Goal: Communication & Community: Answer question/provide support

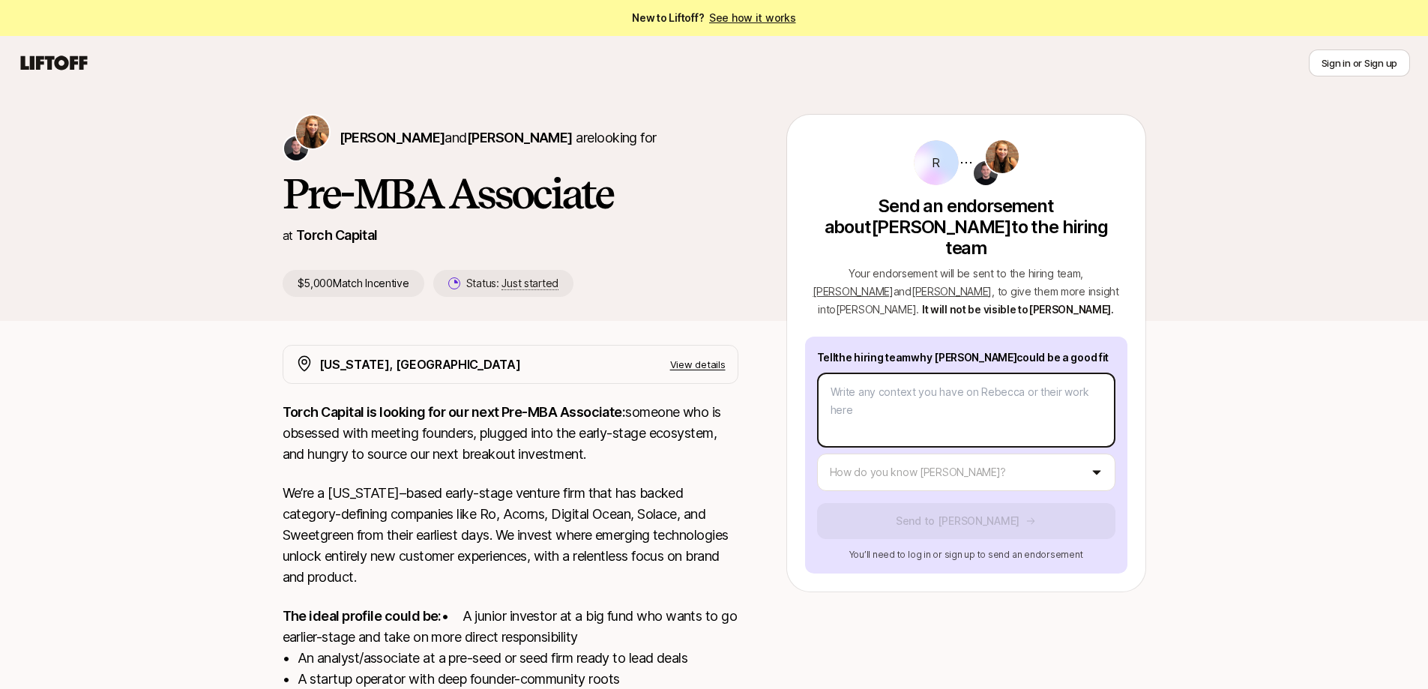
type textarea "x"
click at [996, 358] on body "New to Liftoff? See how it works Sign in or Sign up Sign in or Sign up [PERSON_…" at bounding box center [714, 344] width 1428 height 689
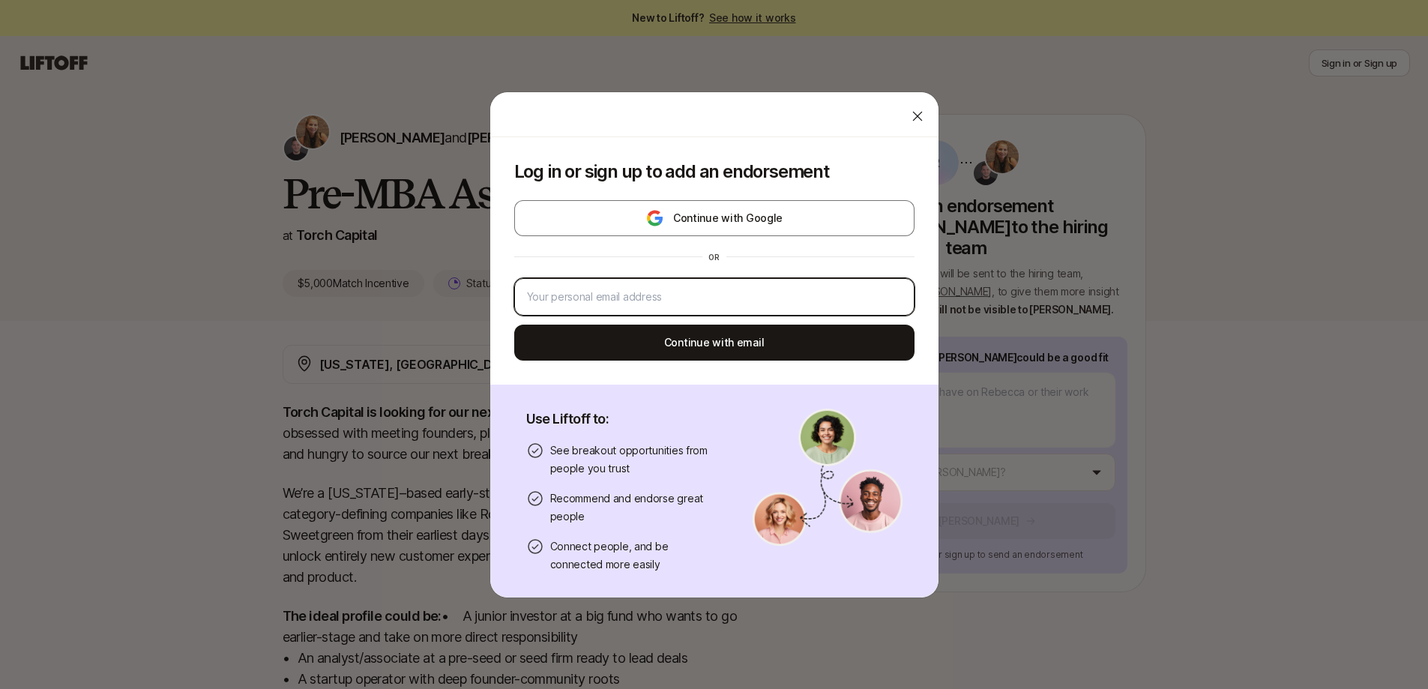
click at [820, 295] on input "email" at bounding box center [714, 297] width 375 height 18
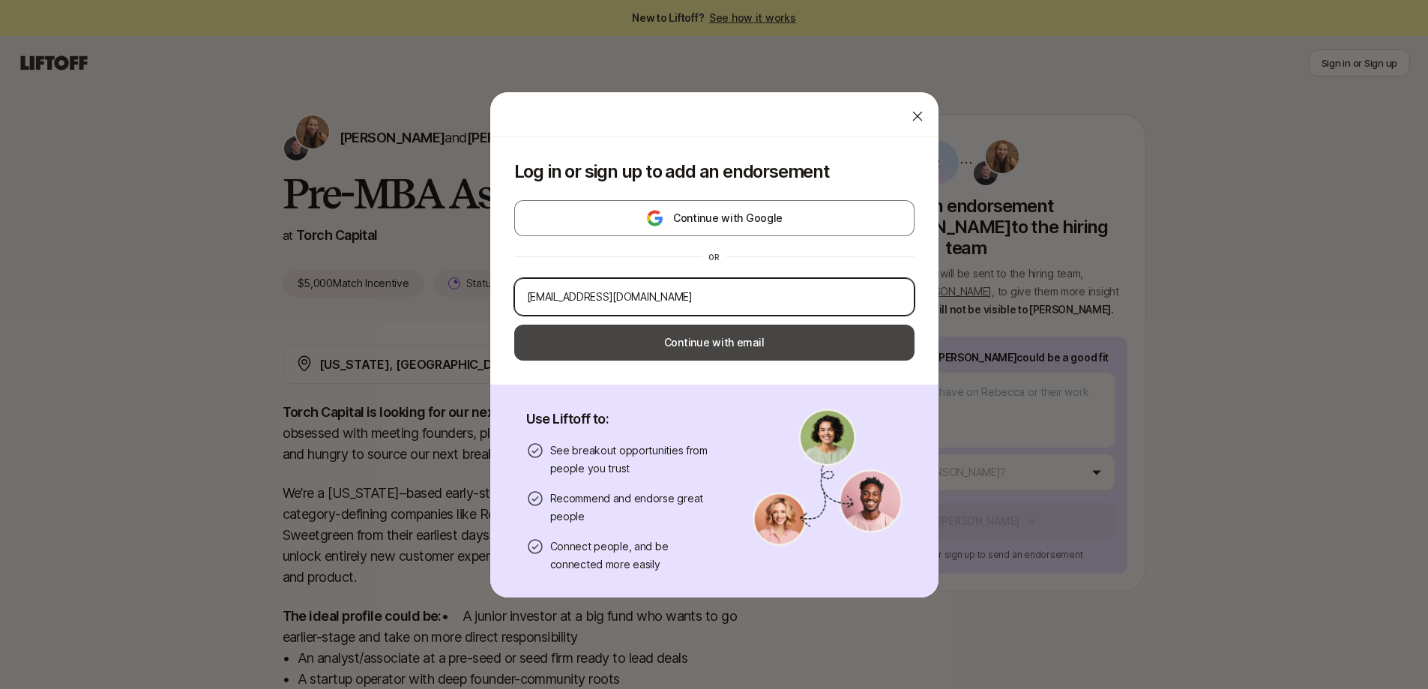
type input "[EMAIL_ADDRESS][DOMAIN_NAME]"
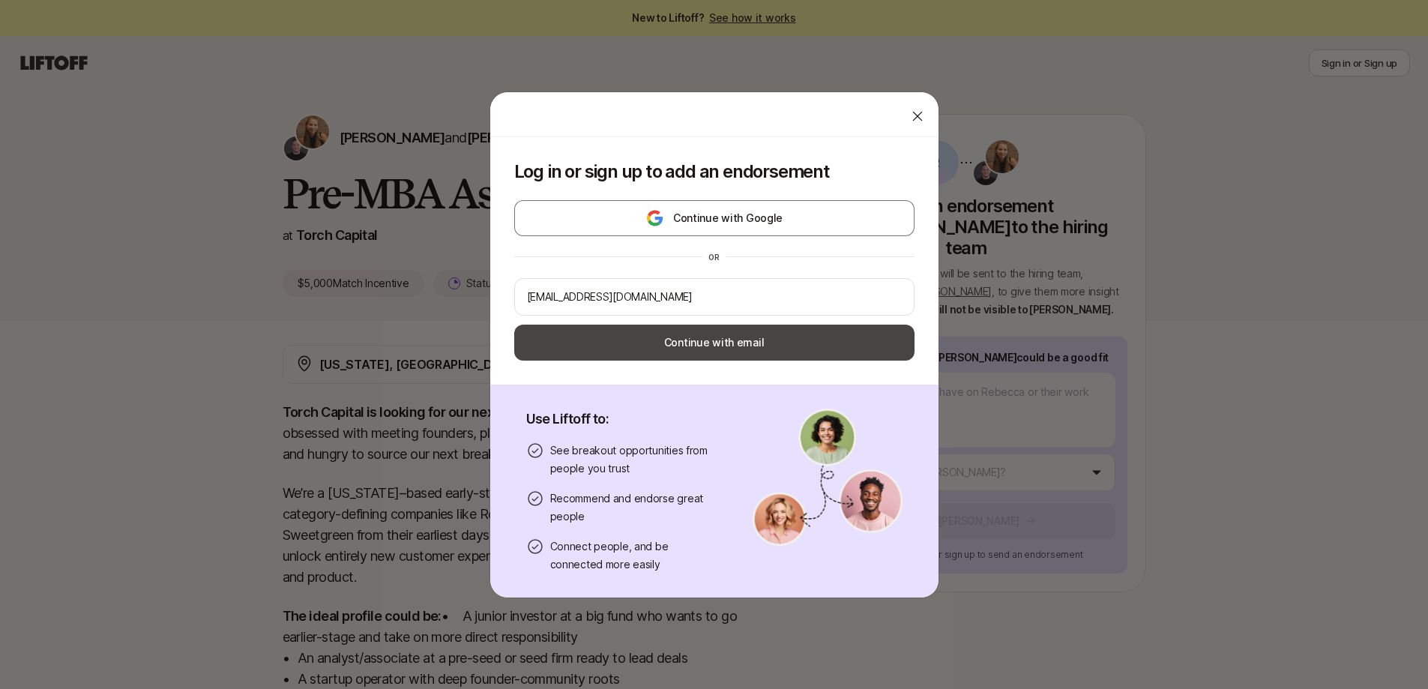
click at [754, 332] on button "Continue with email" at bounding box center [714, 343] width 400 height 36
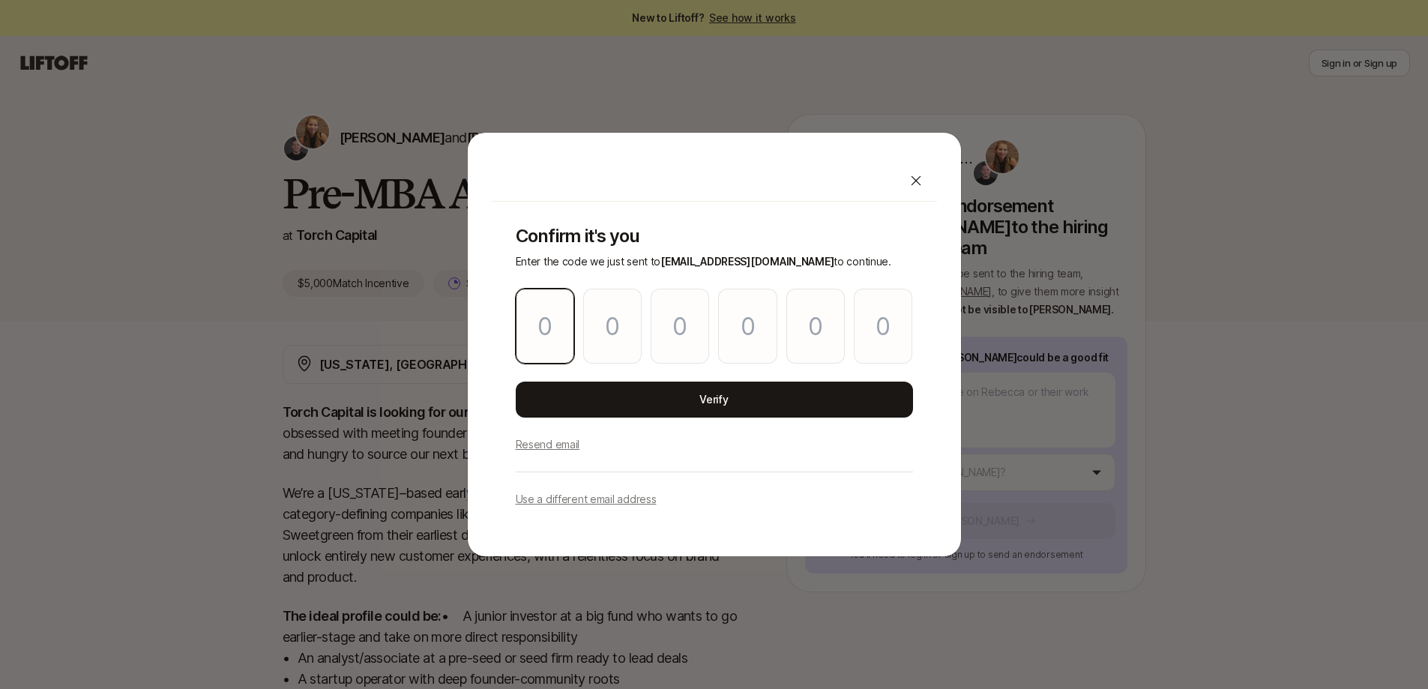
drag, startPoint x: 529, startPoint y: 319, endPoint x: 542, endPoint y: 318, distance: 13.5
click at [529, 318] on input "Please enter OTP character 1" at bounding box center [545, 326] width 58 height 75
paste input "0"
type input "5"
type input "4"
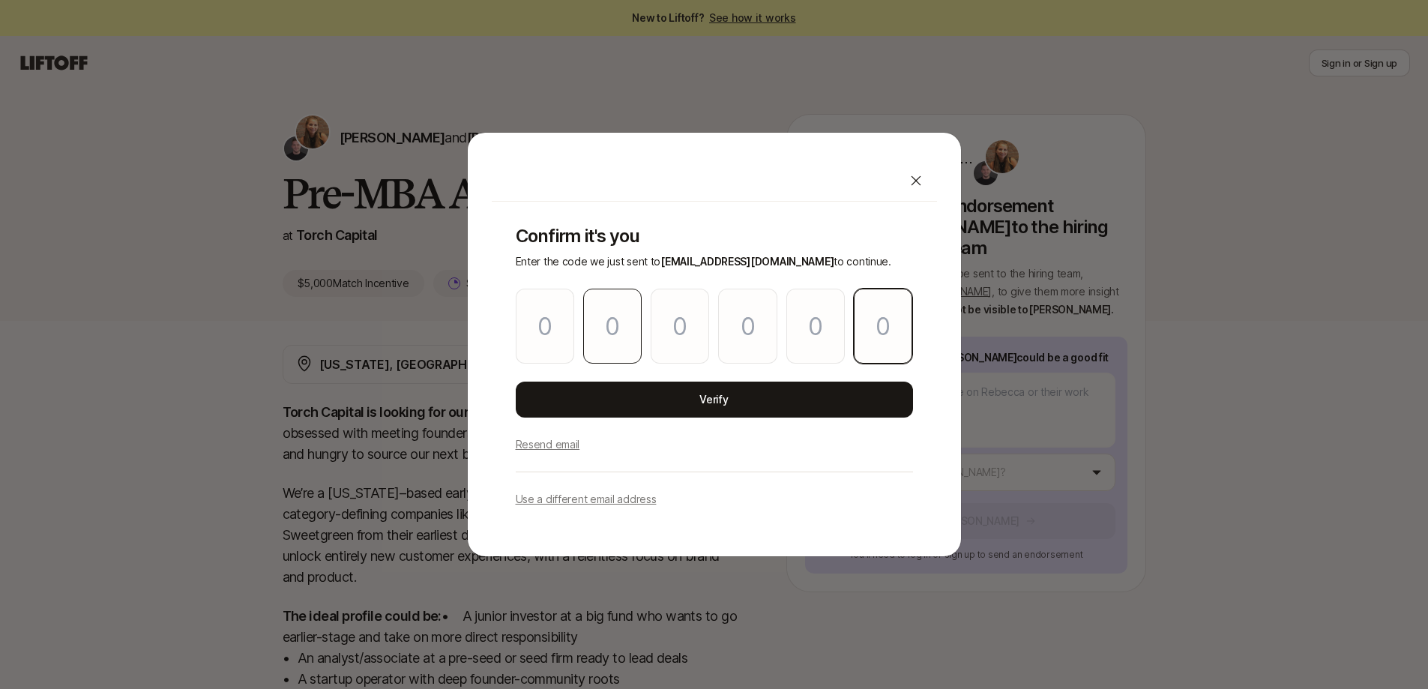
type input "6"
type input "2"
type input "4"
type input "0"
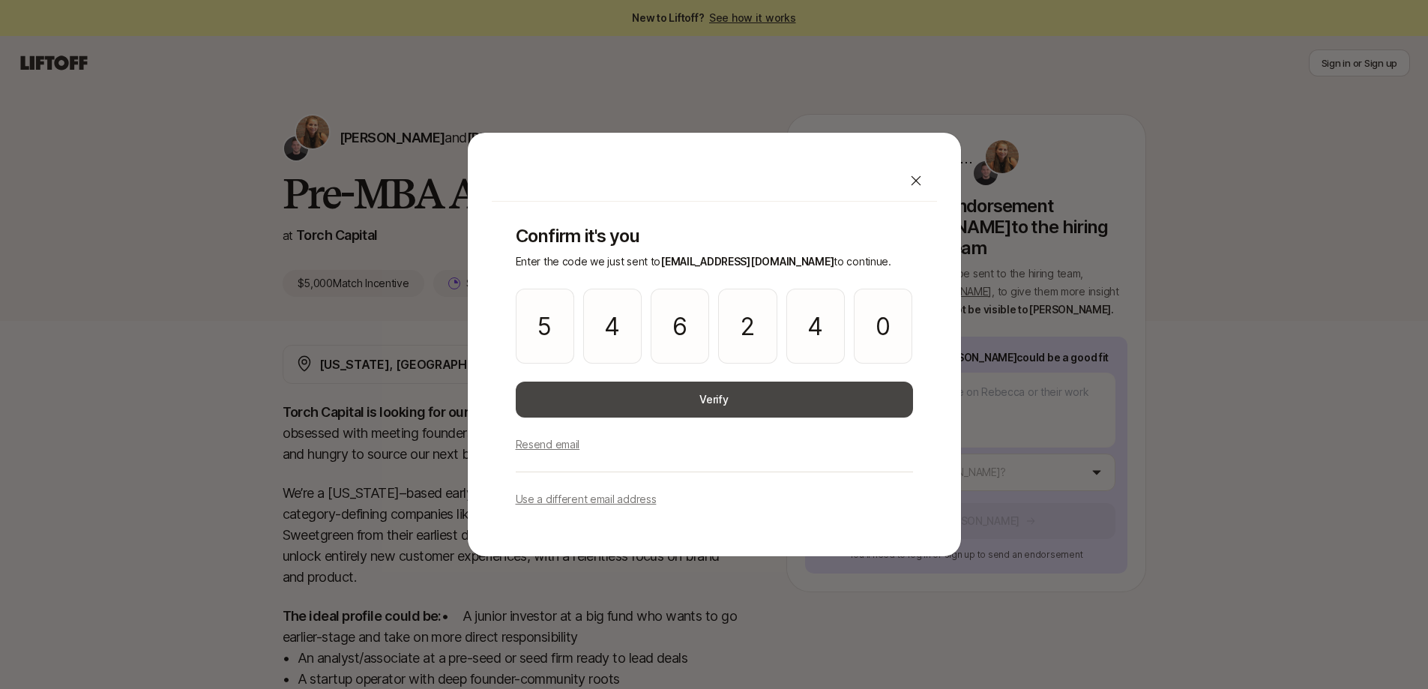
click at [636, 397] on button "Verify" at bounding box center [714, 400] width 397 height 36
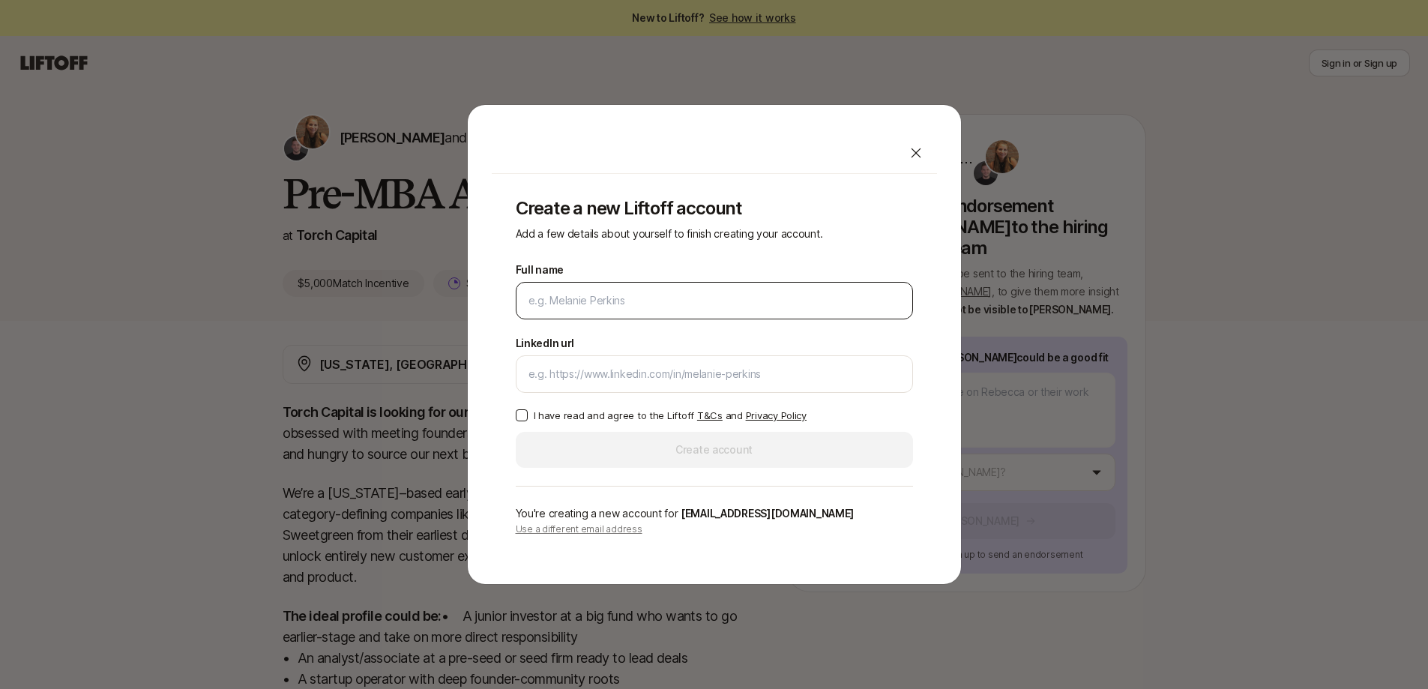
click at [693, 307] on input "Full name" at bounding box center [715, 301] width 372 height 18
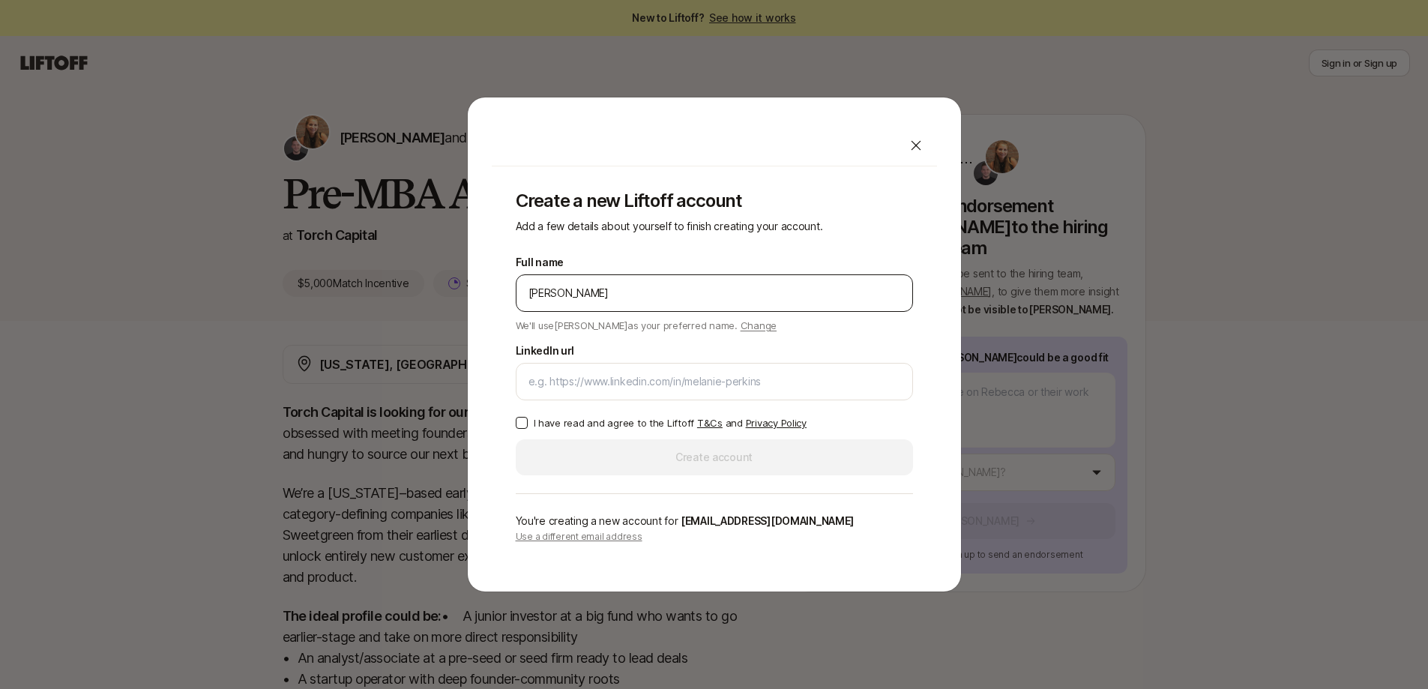
type input "[PERSON_NAME]"
click at [625, 374] on input "LinkedIn url" at bounding box center [715, 382] width 372 height 18
paste input "[URL][DOMAIN_NAME]"
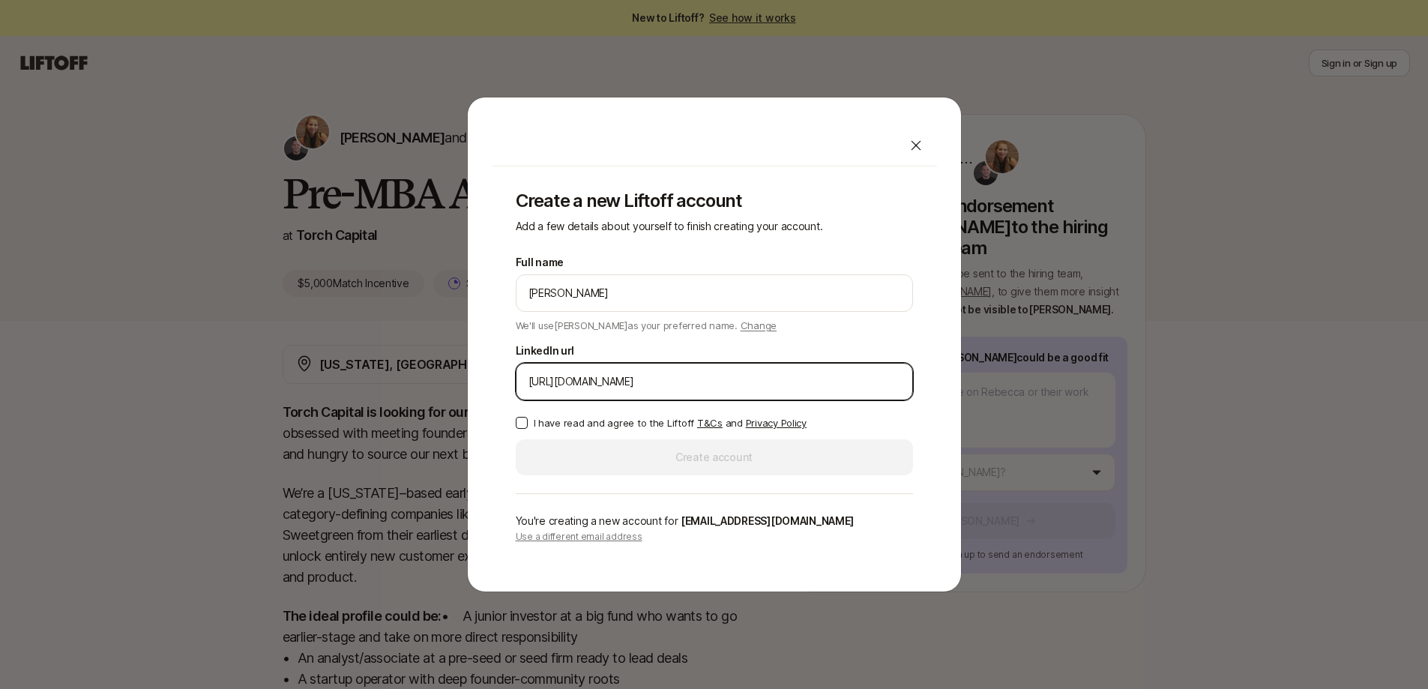
type input "[URL][DOMAIN_NAME]"
click at [528, 424] on label "I have read and agree to the Liftoff T&Cs and Privacy Policy" at bounding box center [714, 422] width 397 height 15
click at [528, 424] on button "I have read and agree to the Liftoff T&Cs and Privacy Policy" at bounding box center [522, 423] width 12 height 12
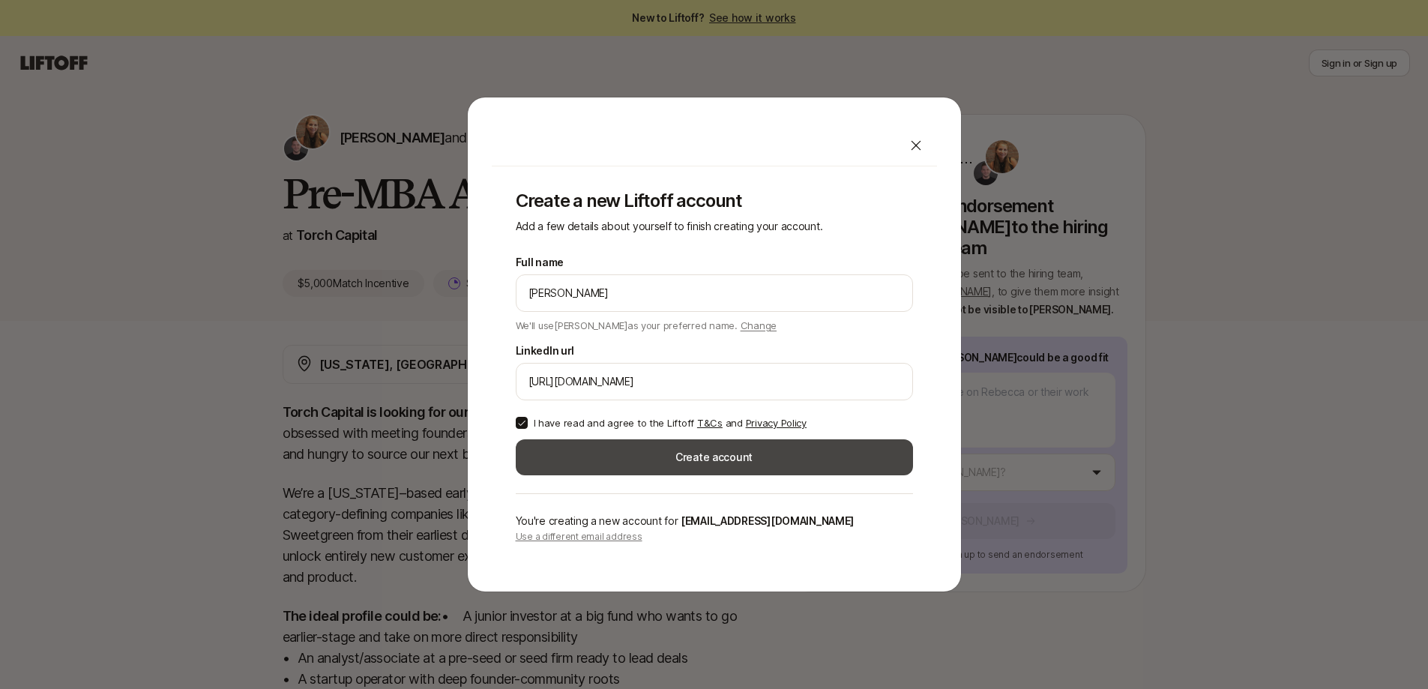
click at [646, 455] on button "Create account" at bounding box center [714, 457] width 397 height 36
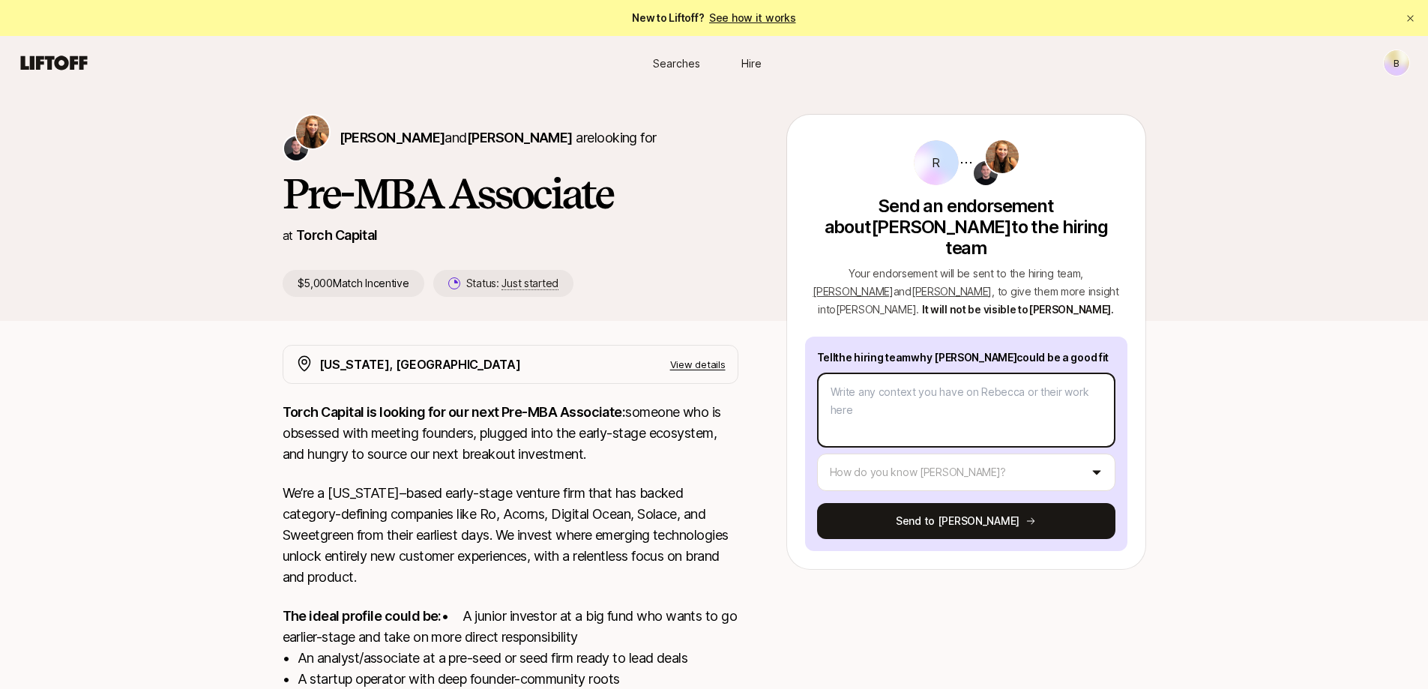
drag, startPoint x: 893, startPoint y: 379, endPoint x: 1048, endPoint y: 381, distance: 154.5
click at [894, 379] on textarea at bounding box center [966, 410] width 298 height 75
type textarea "x"
type textarea "R"
type textarea "x"
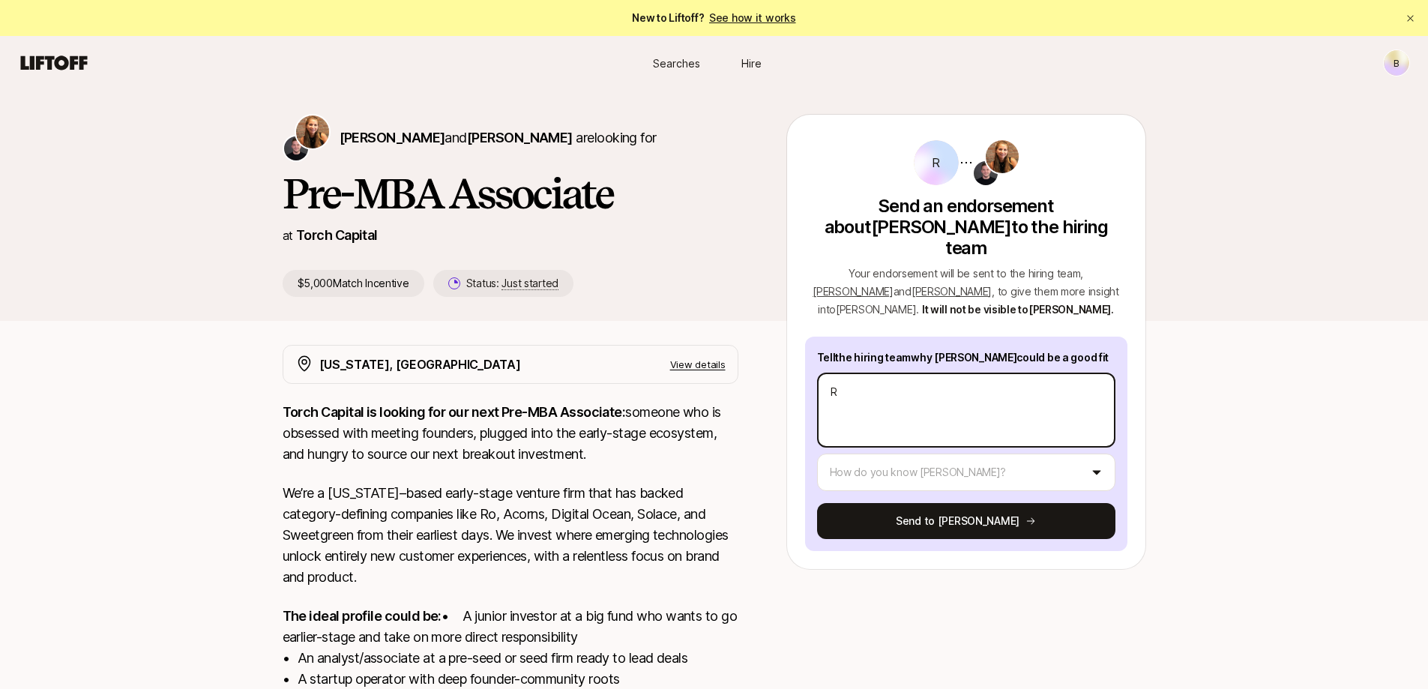
type textarea "Re"
type textarea "x"
type textarea "Reb"
type textarea "x"
type textarea "Rebe"
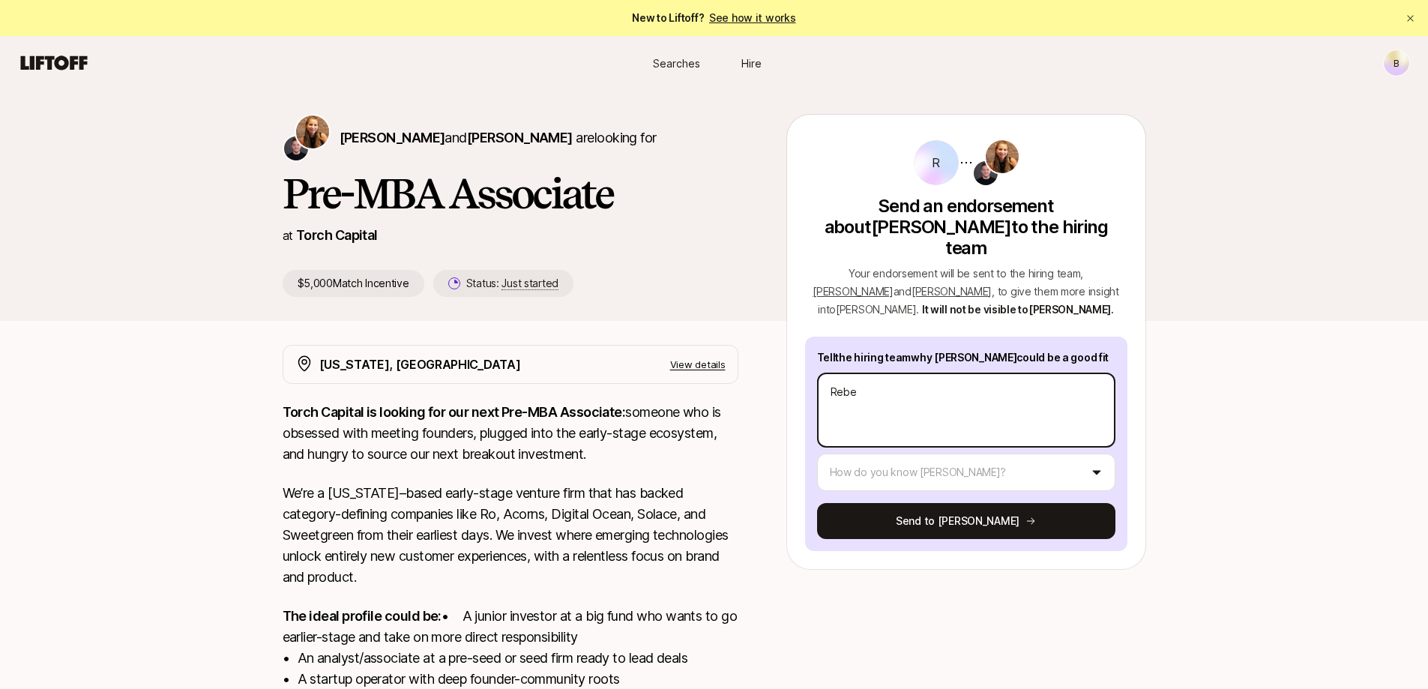
type textarea "x"
type textarea "Rebec"
type textarea "x"
type textarea "Rebecc"
type textarea "x"
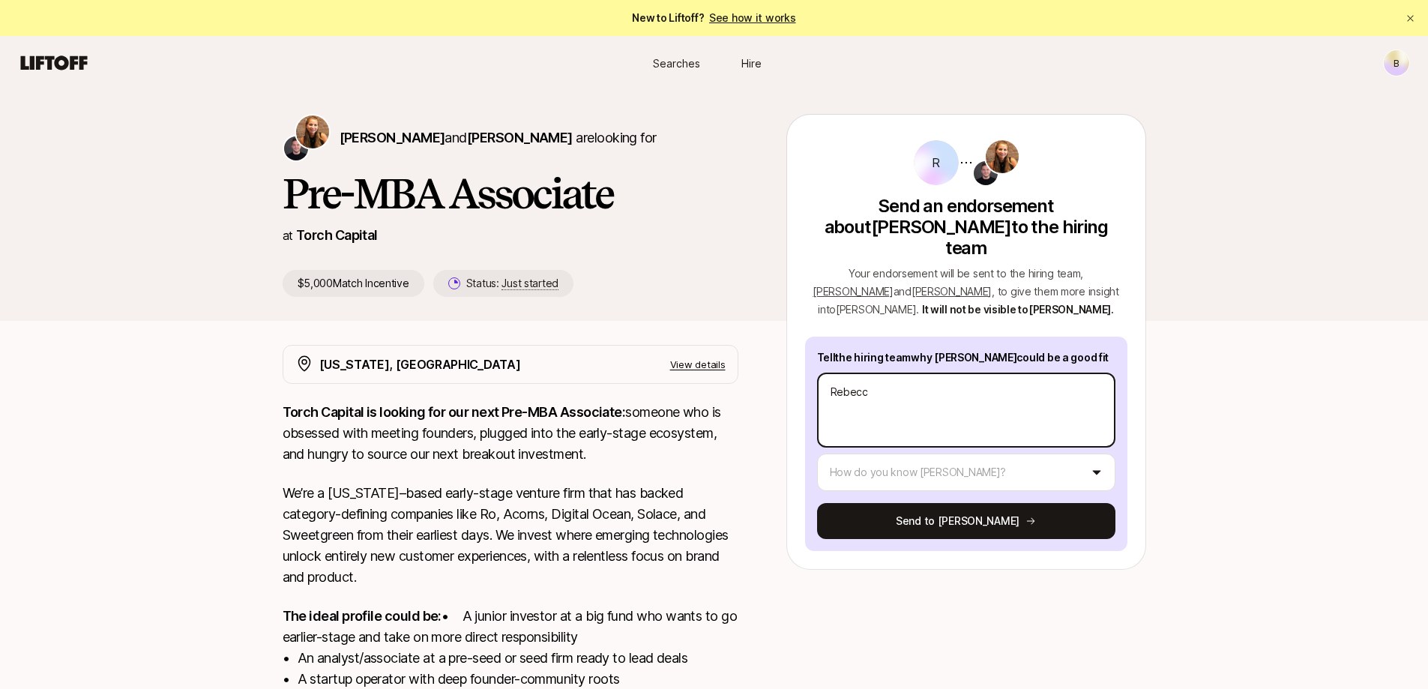
type textarea "[PERSON_NAME]"
type textarea "x"
type textarea "[PERSON_NAME]"
type textarea "x"
type textarea "[PERSON_NAME]"
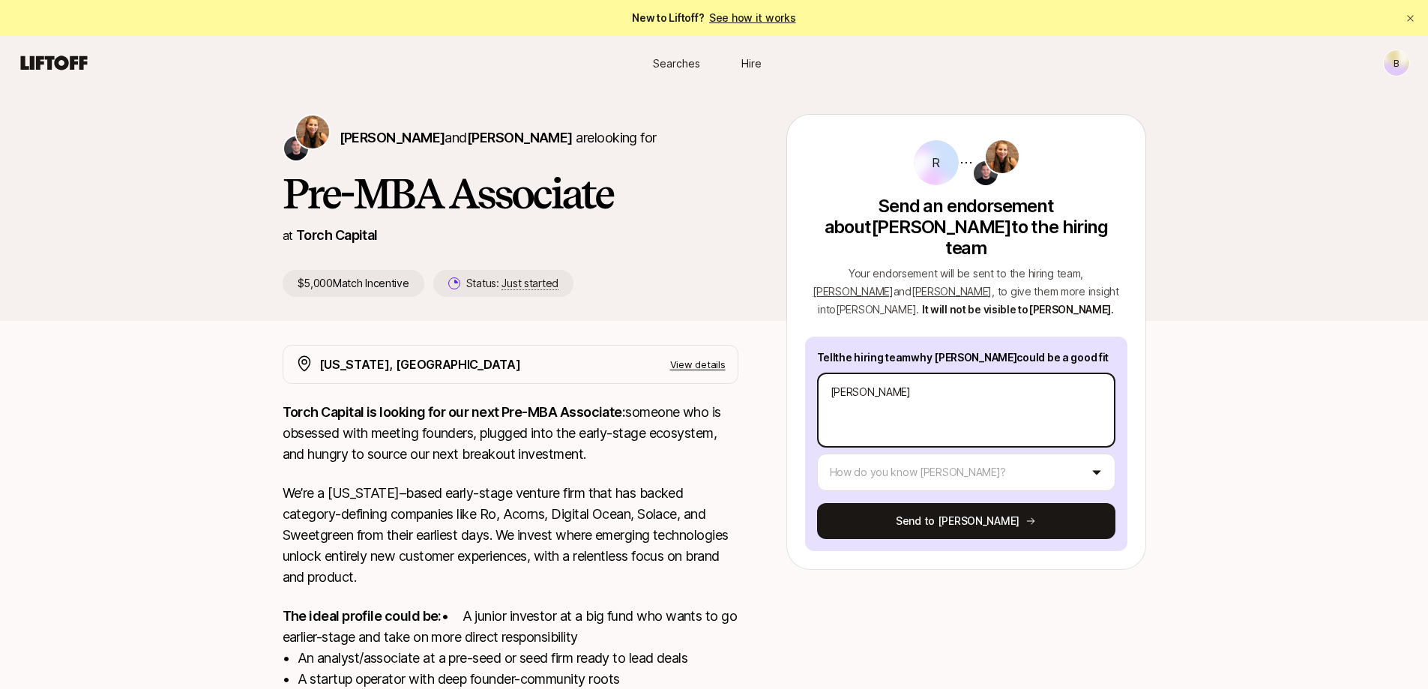
type textarea "x"
type textarea "[PERSON_NAME]"
type textarea "x"
type textarea "[PERSON_NAME] was"
type textarea "x"
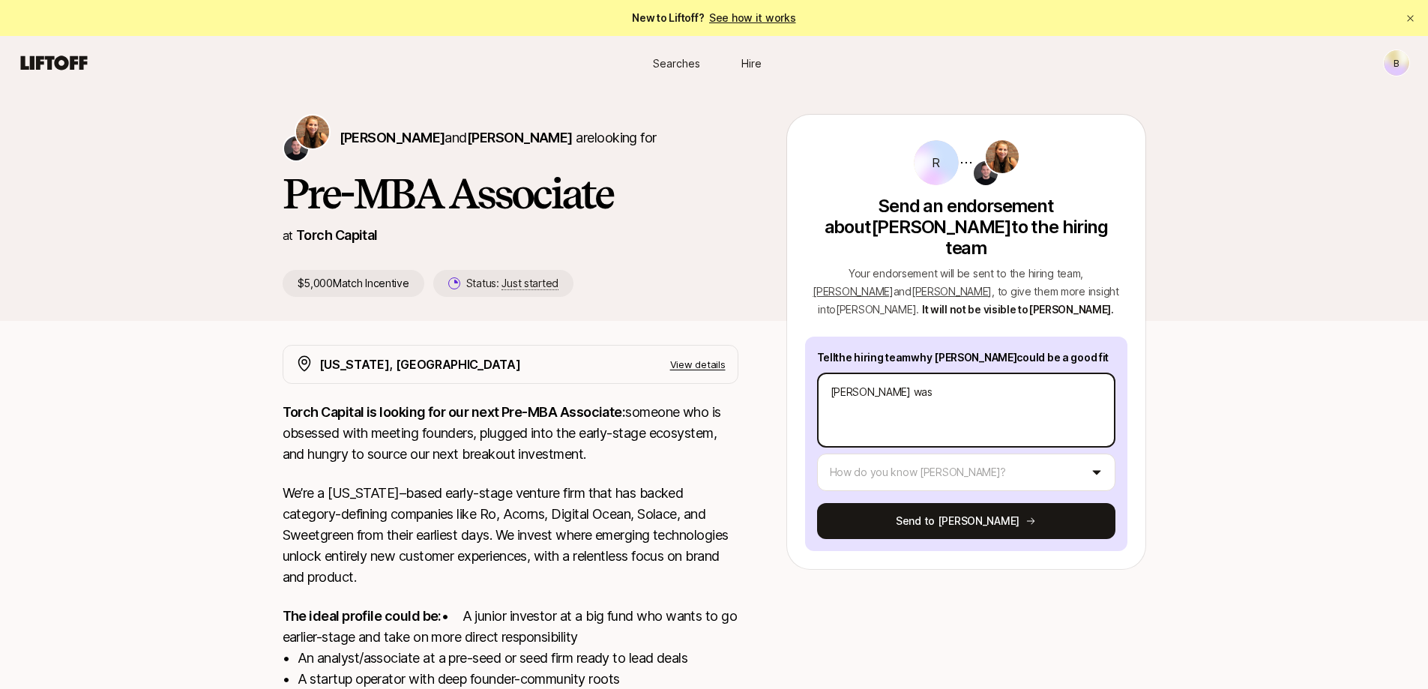
type textarea "[PERSON_NAME] was"
type textarea "x"
type textarea "[PERSON_NAME] was a"
type textarea "x"
type textarea "[PERSON_NAME] was al"
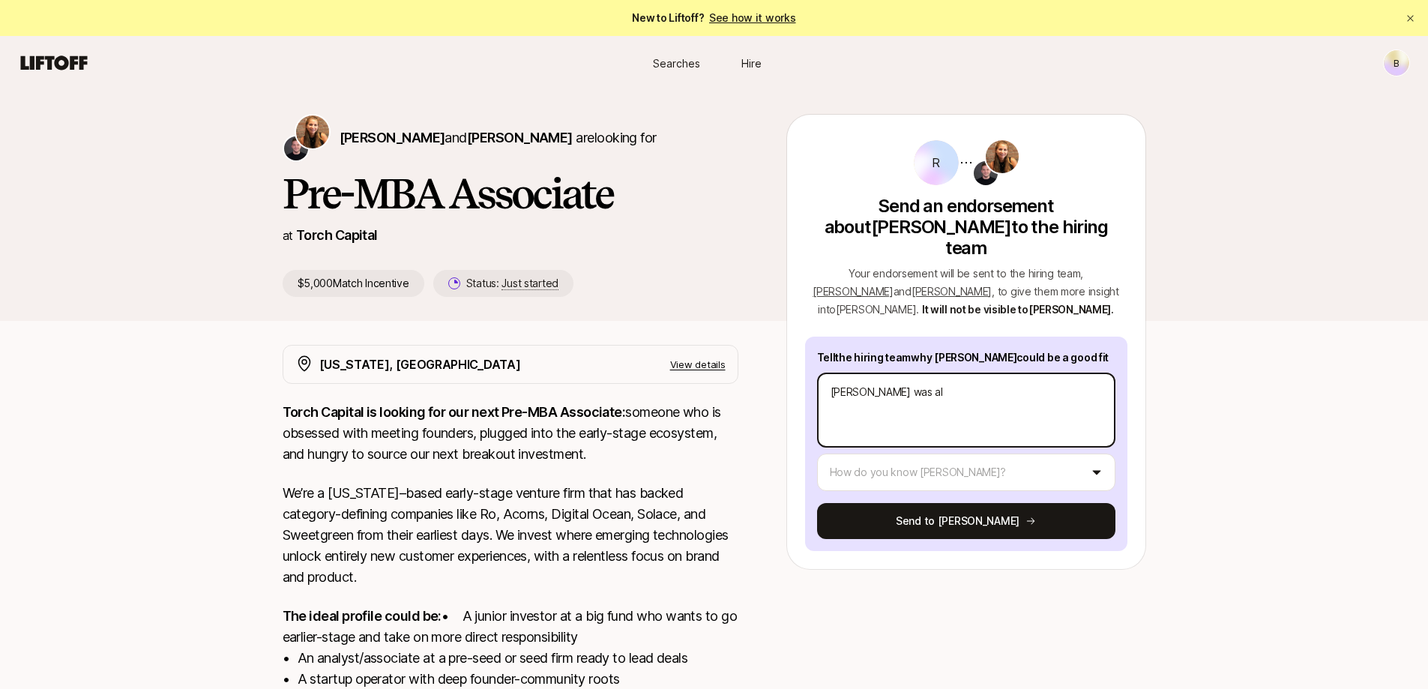
type textarea "x"
type textarea "[PERSON_NAME] was alw"
type textarea "x"
type textarea "[PERSON_NAME] was alwa"
type textarea "x"
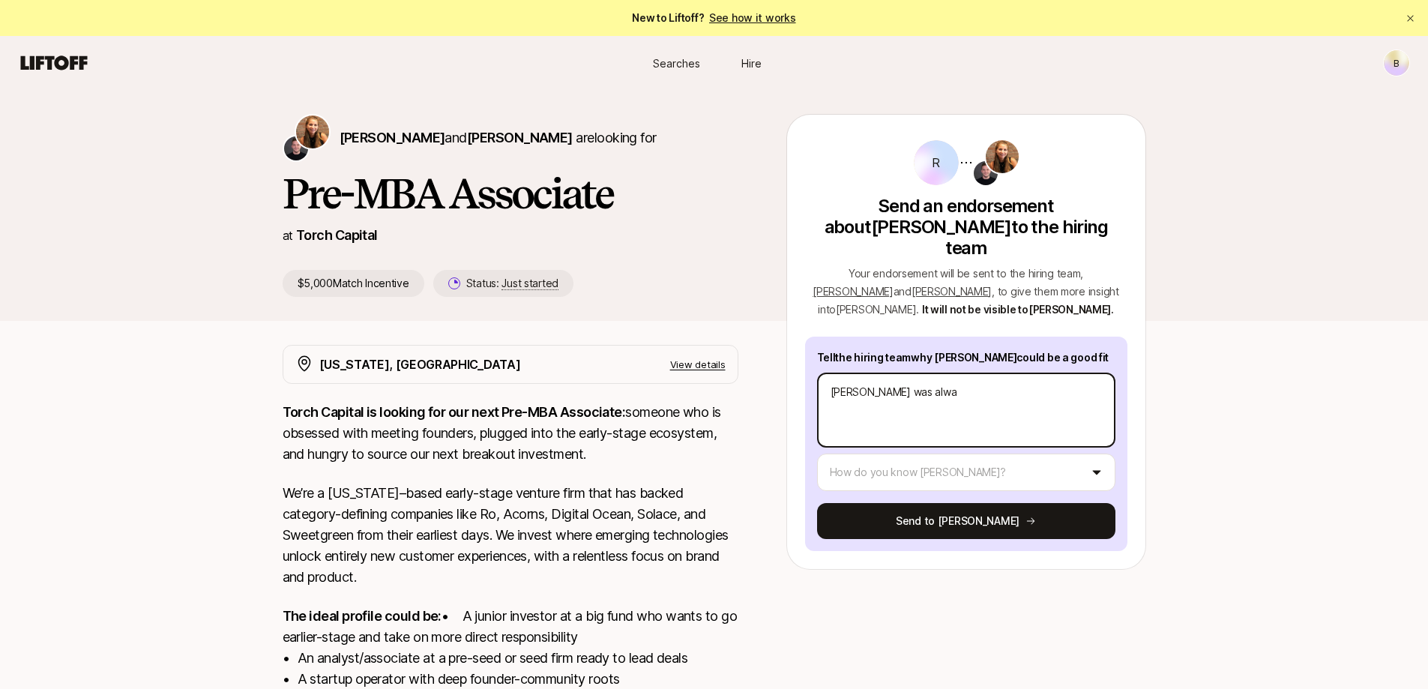
type textarea "[PERSON_NAME] was alway"
type textarea "x"
type textarea "[PERSON_NAME] was always"
type textarea "x"
type textarea "[PERSON_NAME] was always"
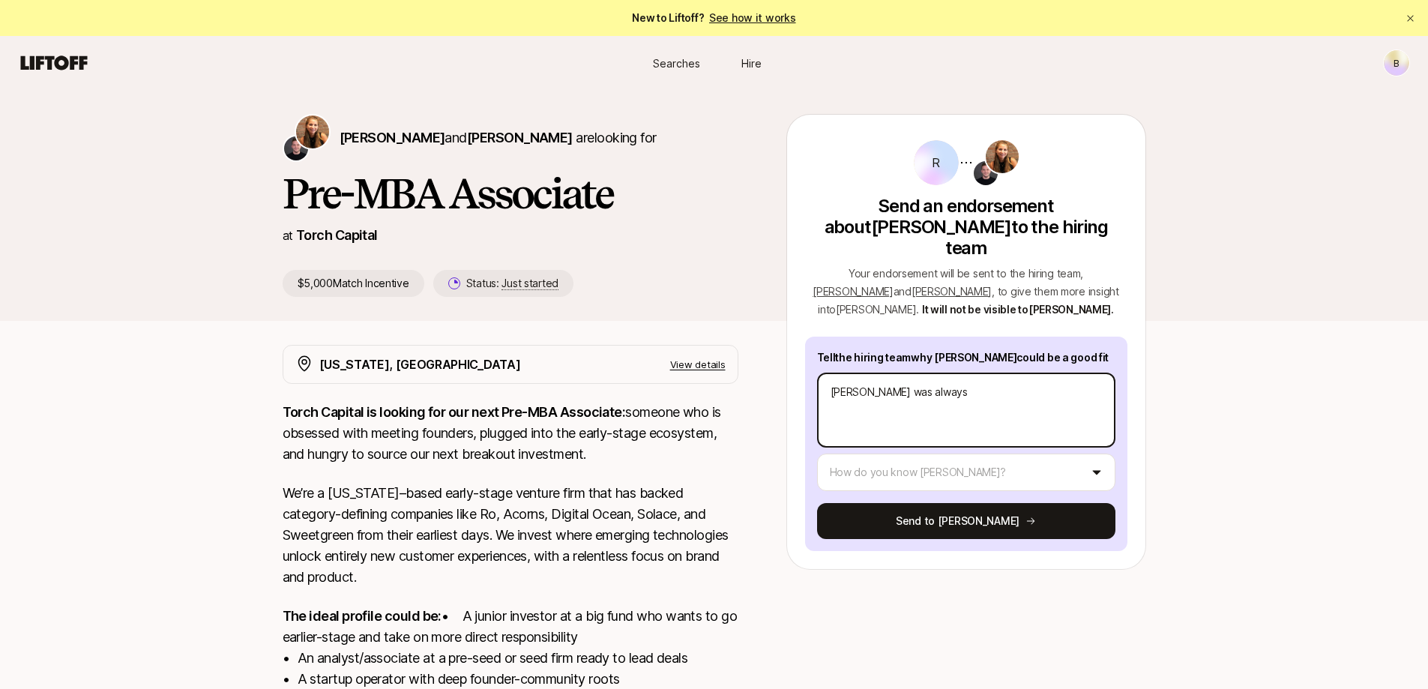
type textarea "x"
type textarea "[PERSON_NAME] was always w"
type textarea "x"
type textarea "[PERSON_NAME] was always wi"
type textarea "x"
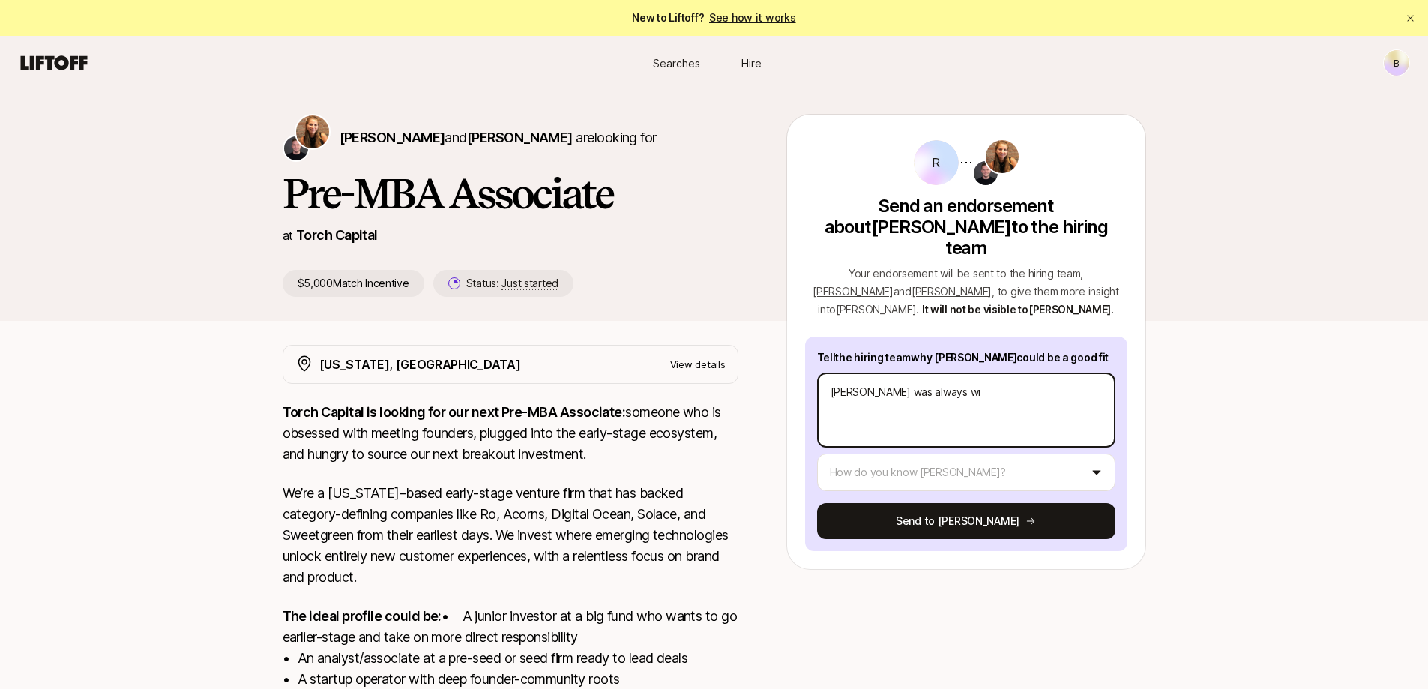
type textarea "[PERSON_NAME] was always wip"
type textarea "x"
type textarea "[PERSON_NAME] was always wi"
type textarea "x"
type textarea "[PERSON_NAME] was always wil"
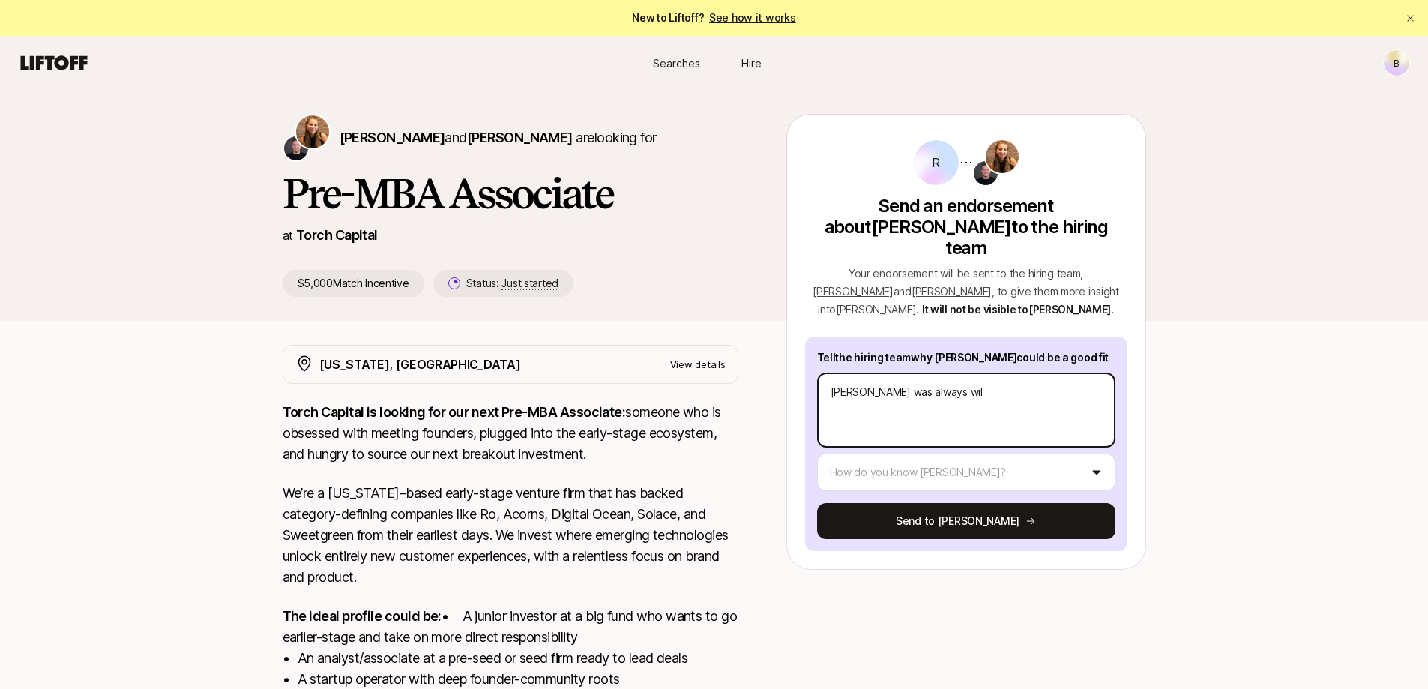
type textarea "x"
type textarea "[PERSON_NAME] was always will"
type textarea "x"
type textarea "[PERSON_NAME] was always [PERSON_NAME]"
type textarea "x"
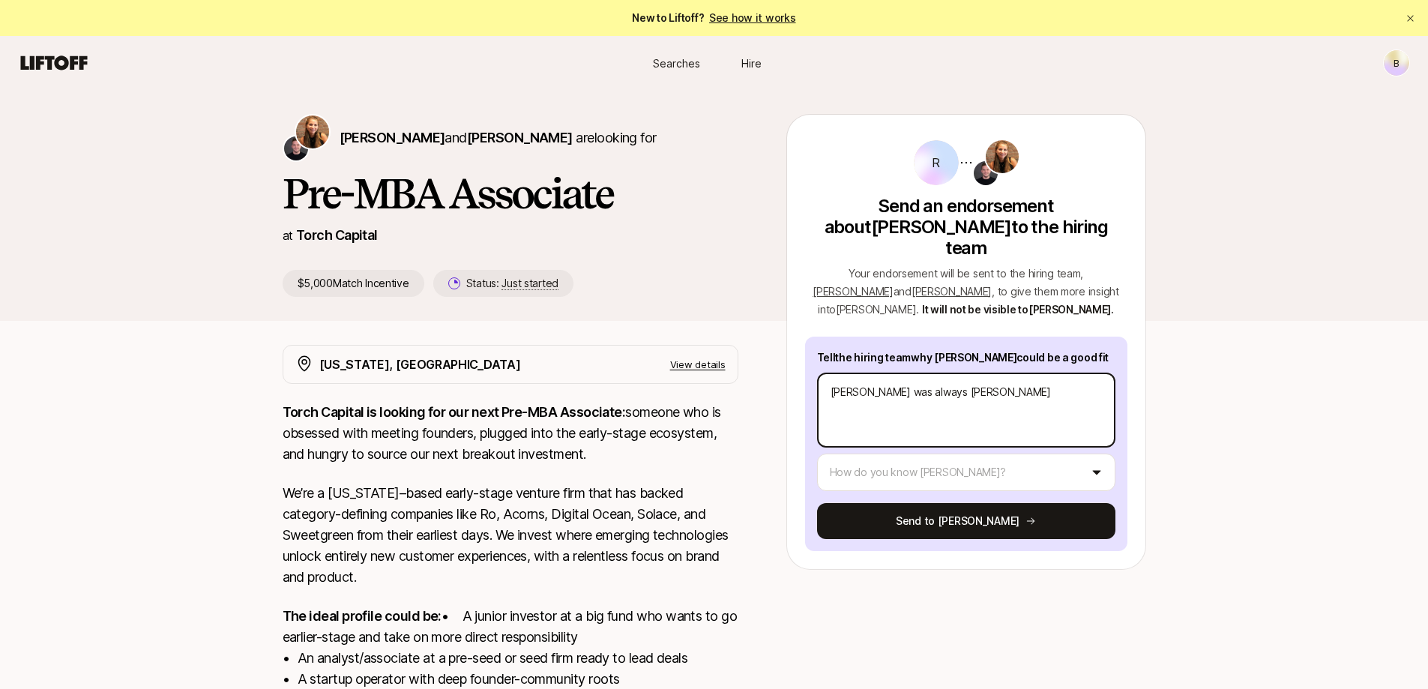
type textarea "[PERSON_NAME] was always [PERSON_NAME]"
type textarea "x"
type textarea "[PERSON_NAME] was always willing"
type textarea "x"
type textarea "[PERSON_NAME] was always willing"
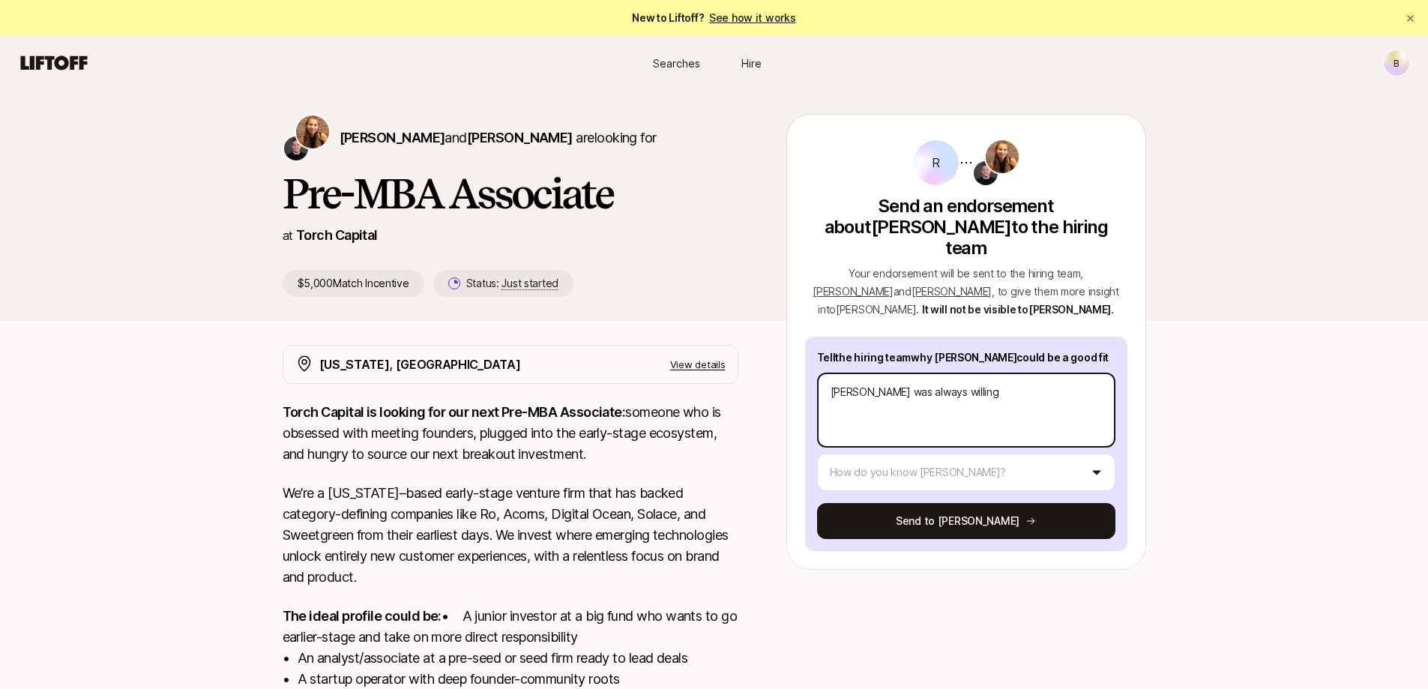
type textarea "x"
type textarea "[PERSON_NAME] was always willing t"
type textarea "x"
type textarea "[PERSON_NAME] was always willing to"
type textarea "x"
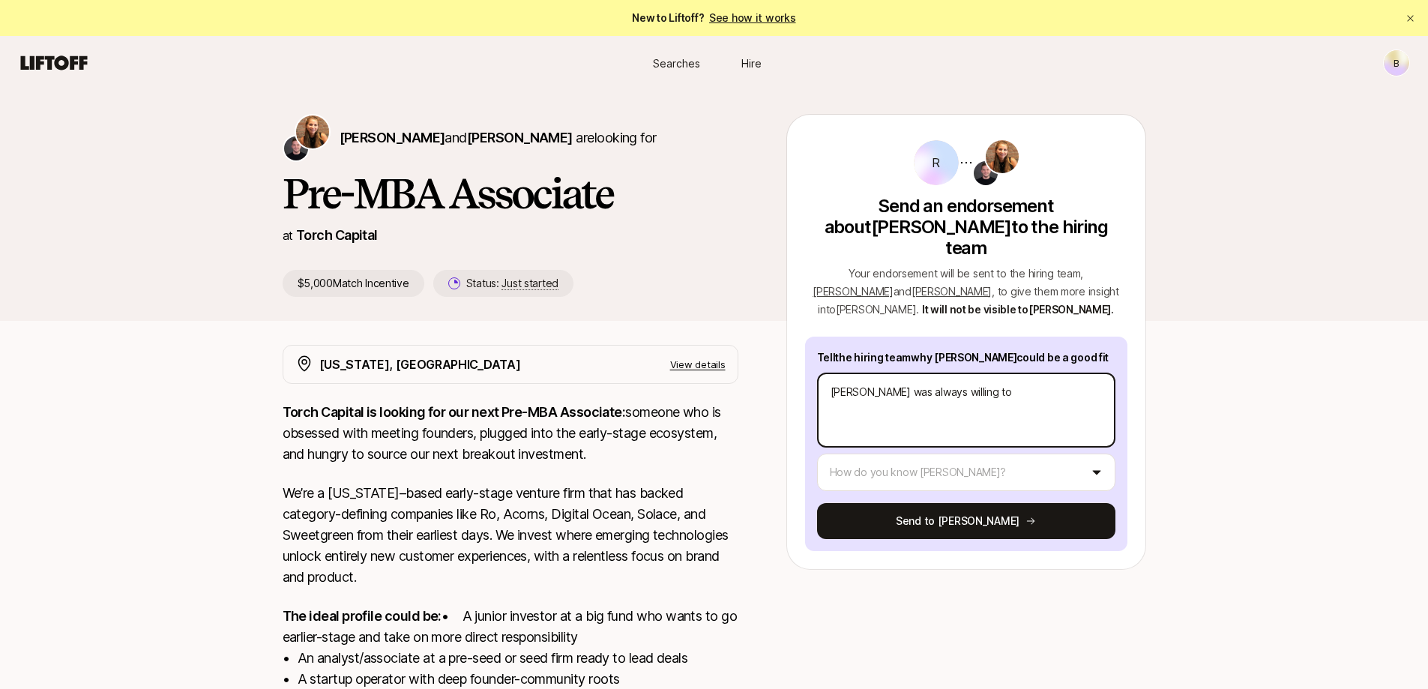
type textarea "[PERSON_NAME] was always willing to"
type textarea "x"
type textarea "[PERSON_NAME] was always willing to l"
type textarea "x"
type textarea "[PERSON_NAME] was always willing to le"
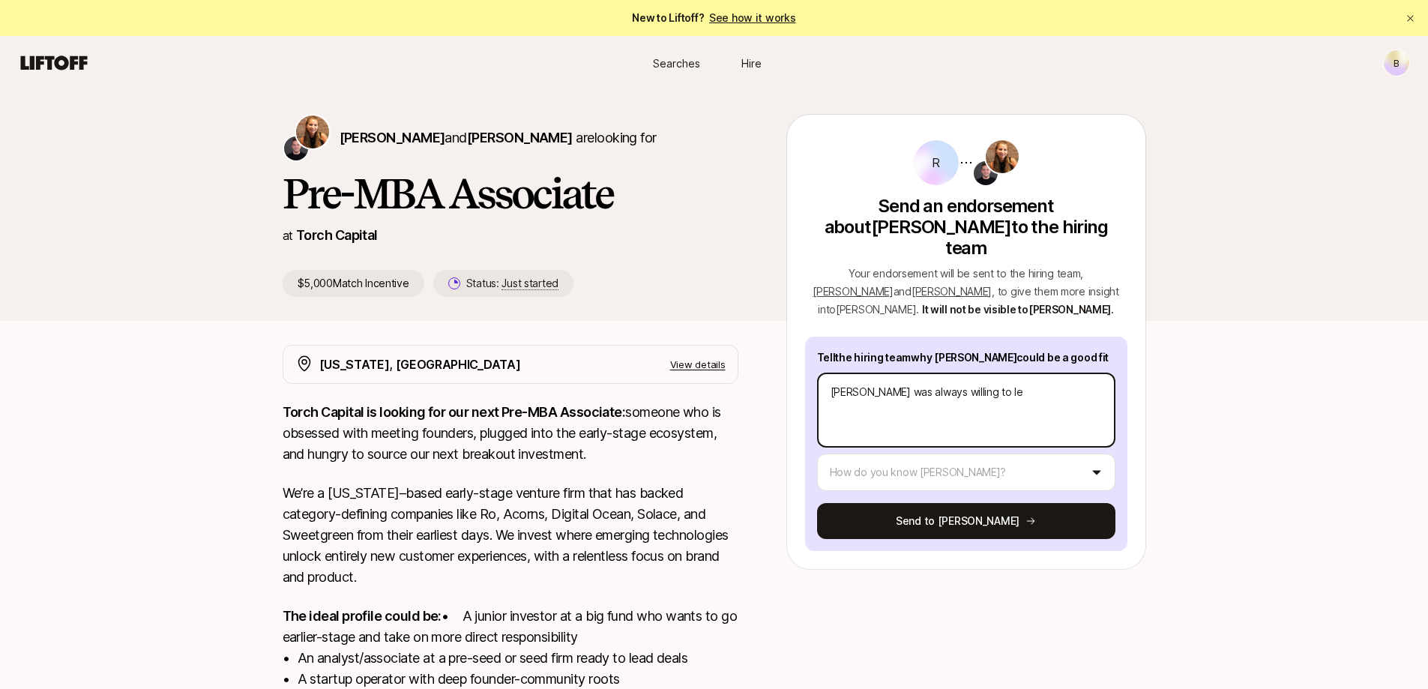
type textarea "x"
type textarea "[PERSON_NAME] was always willing to lea"
type textarea "x"
type textarea "[PERSON_NAME] was always willing to [PERSON_NAME]"
type textarea "x"
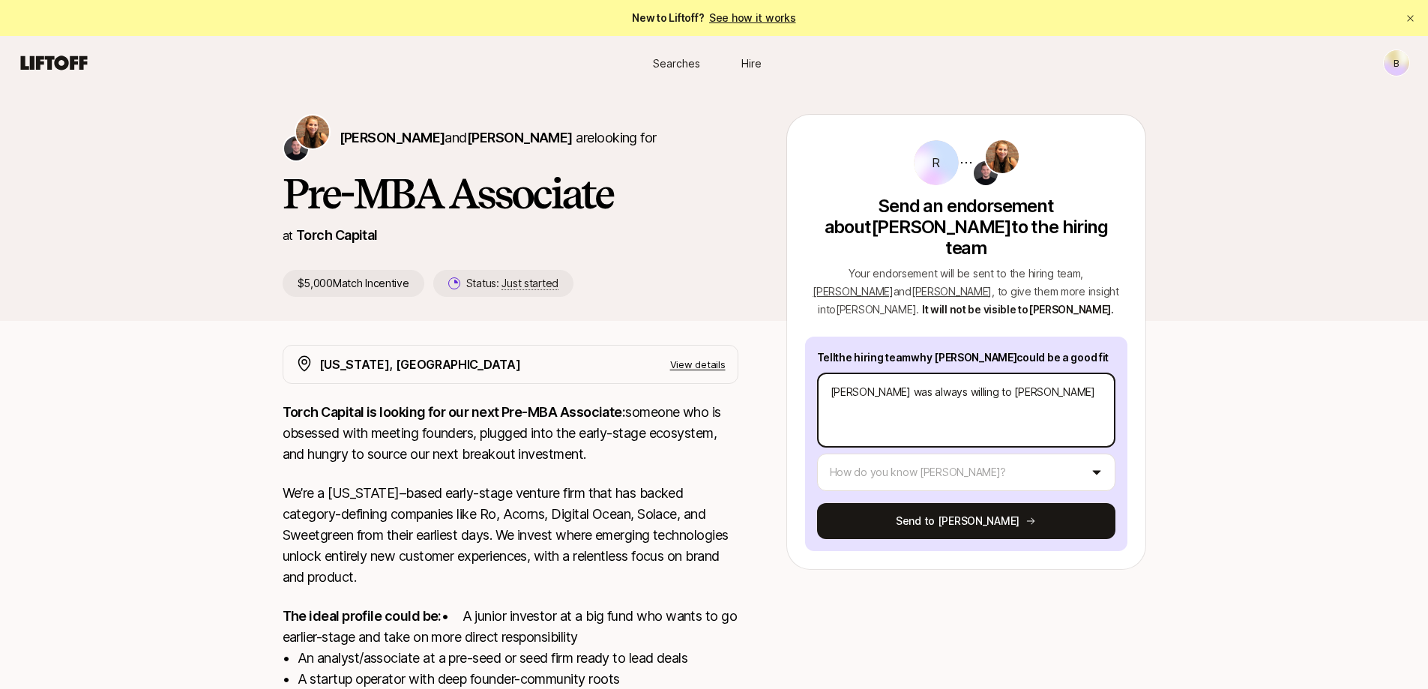
type textarea "[PERSON_NAME] was always willing to learn"
type textarea "x"
type textarea "[PERSON_NAME] was always willing to learn a"
type textarea "x"
type textarea "[PERSON_NAME] was always willing to learn an"
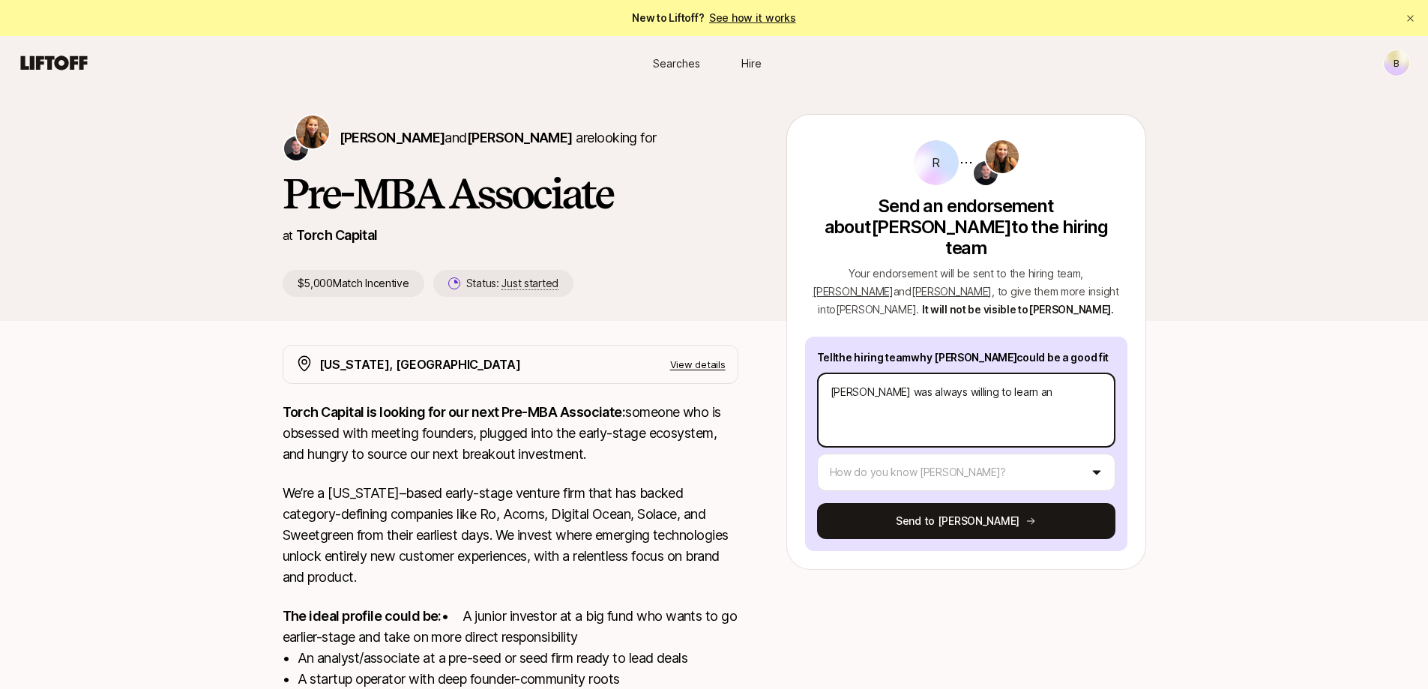
type textarea "x"
type textarea "[PERSON_NAME] was always willing to learn and"
type textarea "x"
type textarea "[PERSON_NAME] was always willing to learn and"
type textarea "x"
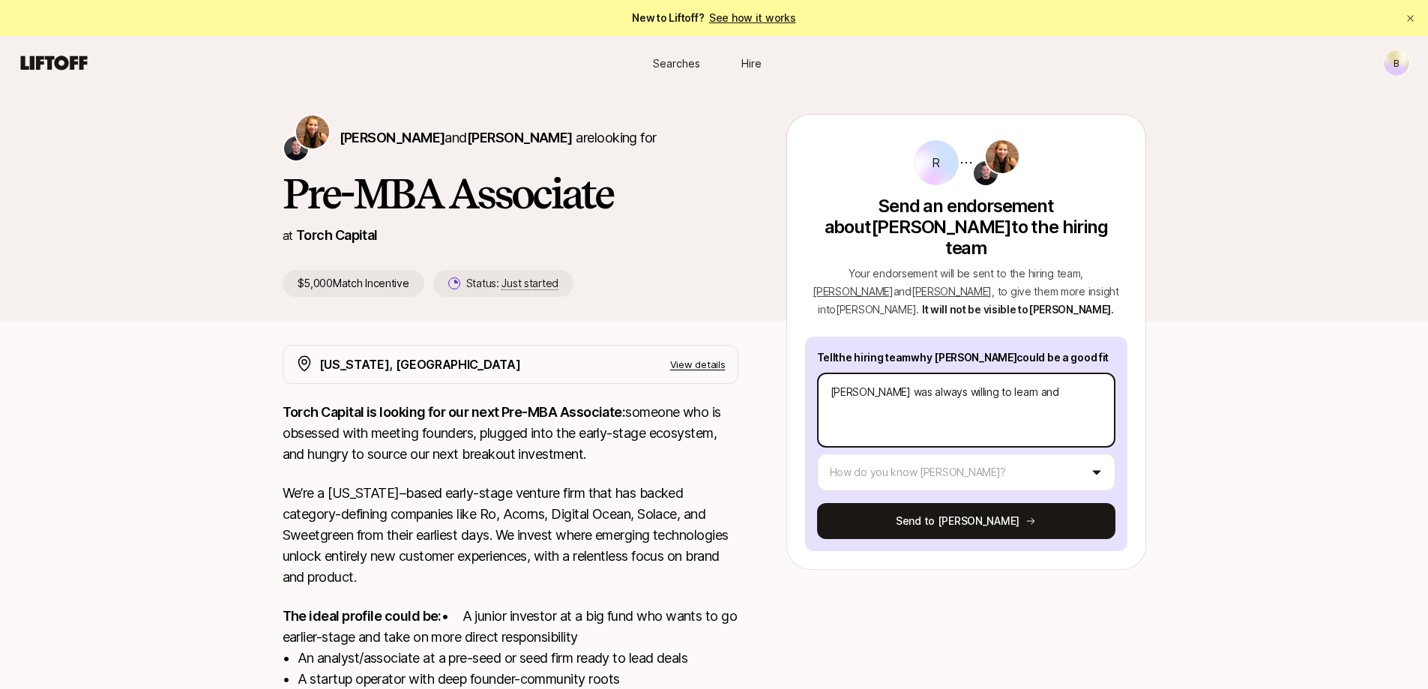
type textarea "[PERSON_NAME] was always willing to learn and a"
type textarea "x"
type textarea "[PERSON_NAME] was always willing to learn and ad"
type textarea "x"
type textarea "[PERSON_NAME] was always willing to learn and ada"
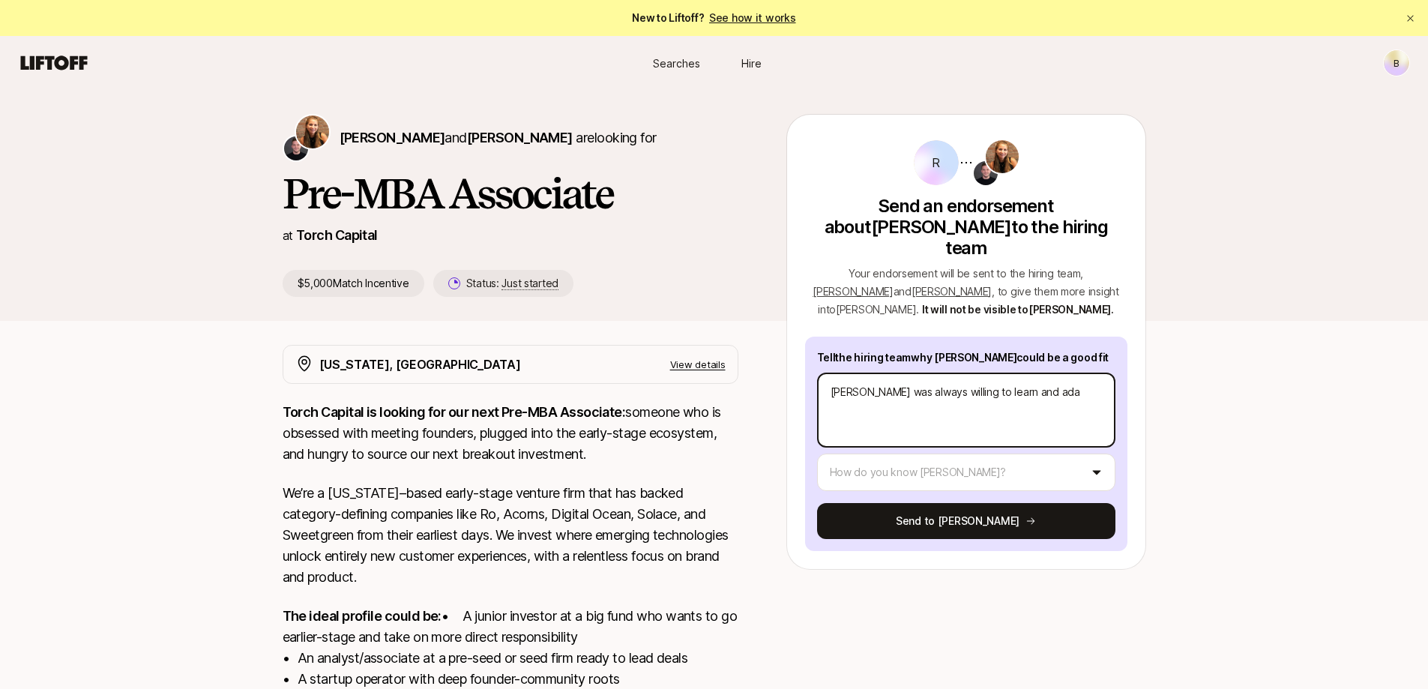
type textarea "x"
type textarea "[PERSON_NAME] was always willing to learn and adap"
type textarea "x"
type textarea "[PERSON_NAME] was always willing to learn and adapt"
type textarea "x"
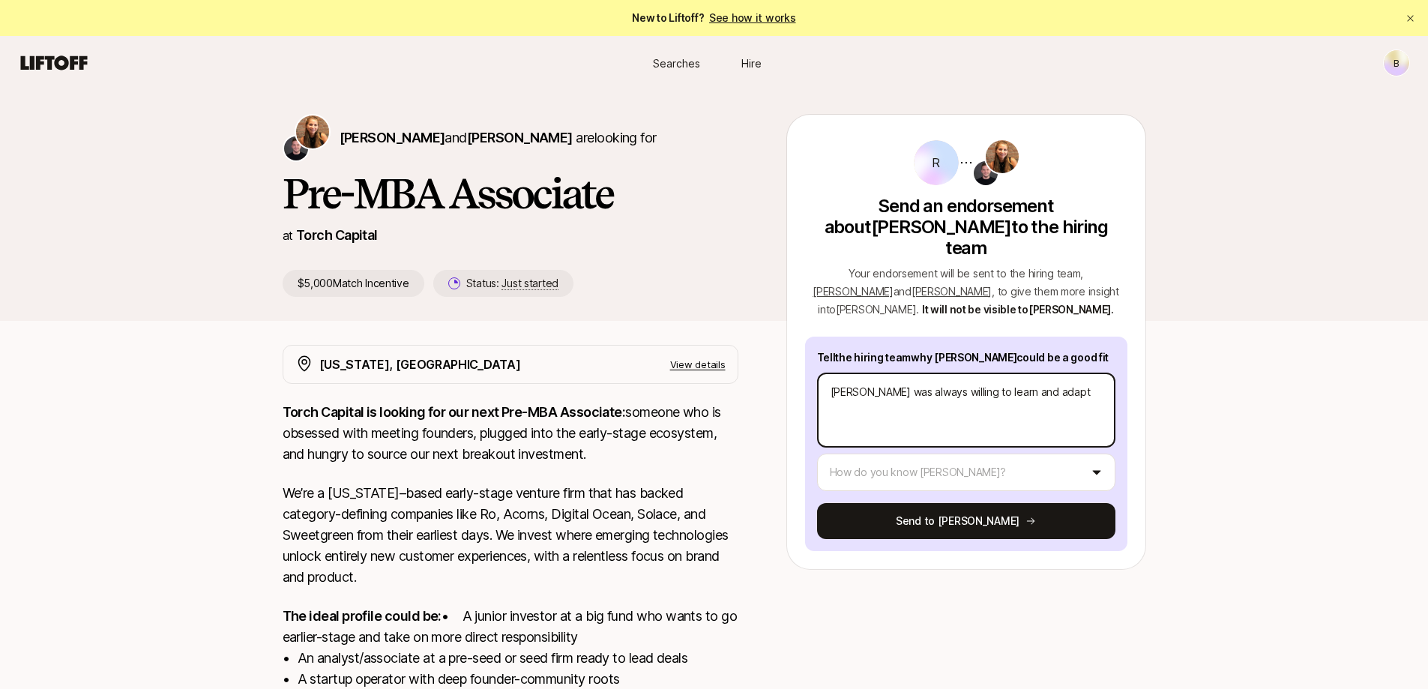
type textarea "[PERSON_NAME] was always willing to learn and adapt"
type textarea "x"
type textarea "[PERSON_NAME] was always willing to learn and adapt i"
type textarea "x"
type textarea "[PERSON_NAME] was always willing to learn and adapt in"
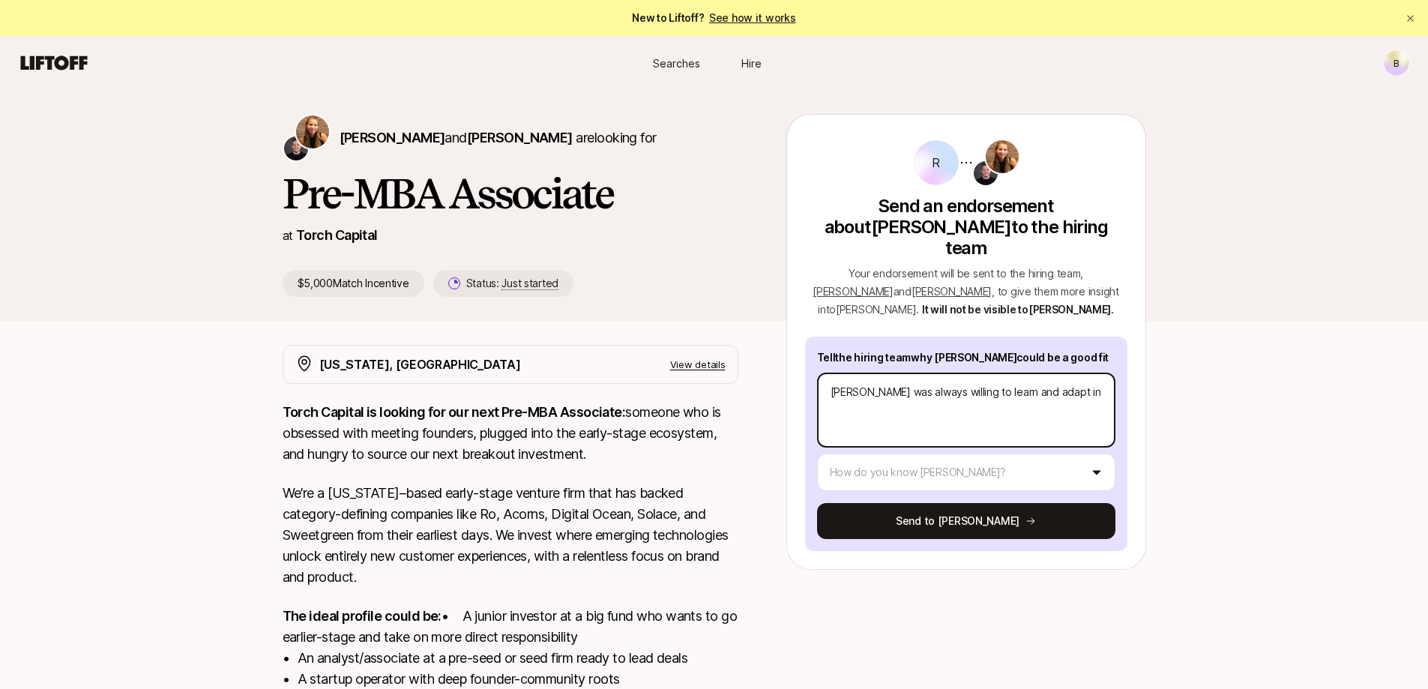
type textarea "x"
type textarea "[PERSON_NAME] was always willing to learn and adapt in t"
type textarea "x"
type textarea "[PERSON_NAME] was always willing to learn and adapt in tg"
type textarea "x"
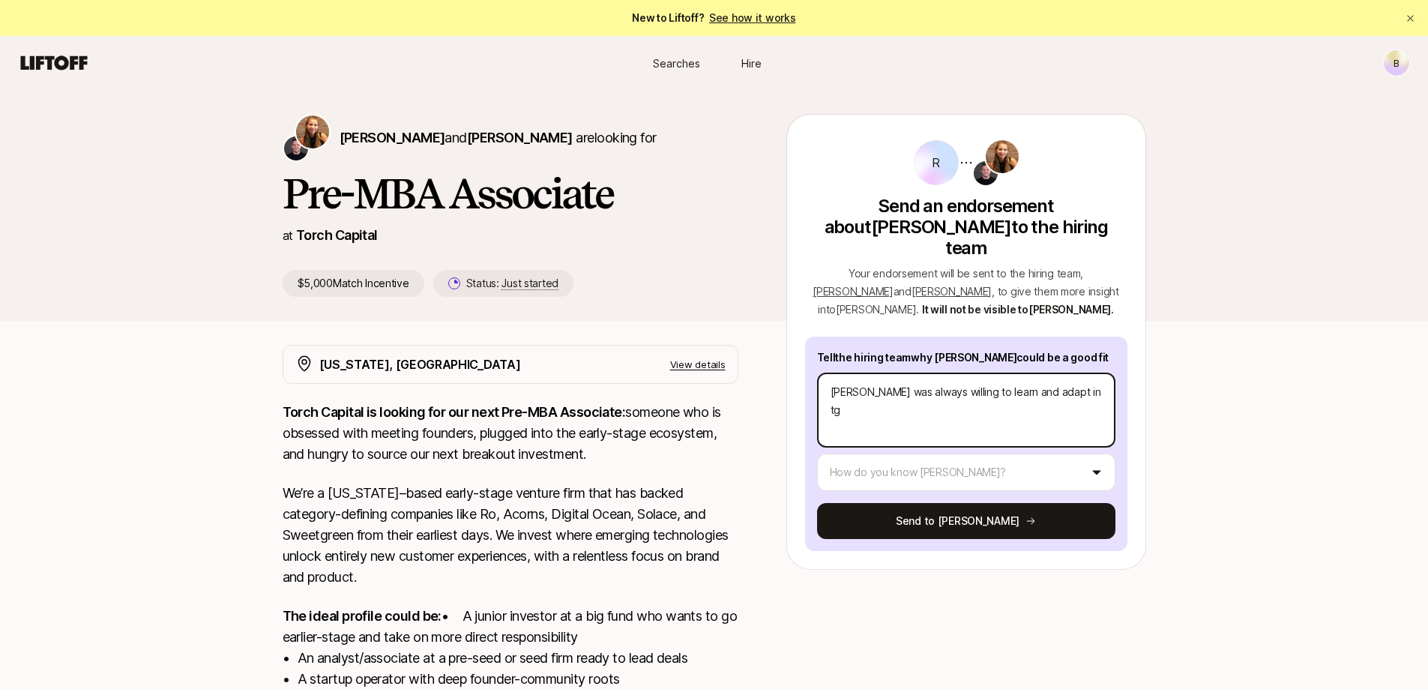
type textarea "[PERSON_NAME] was always willing to learn and adapt in t"
type textarea "x"
type textarea "[PERSON_NAME] was always willing to learn and adapt in"
type textarea "x"
type textarea "[PERSON_NAME] was always willing to learn and adapt in t"
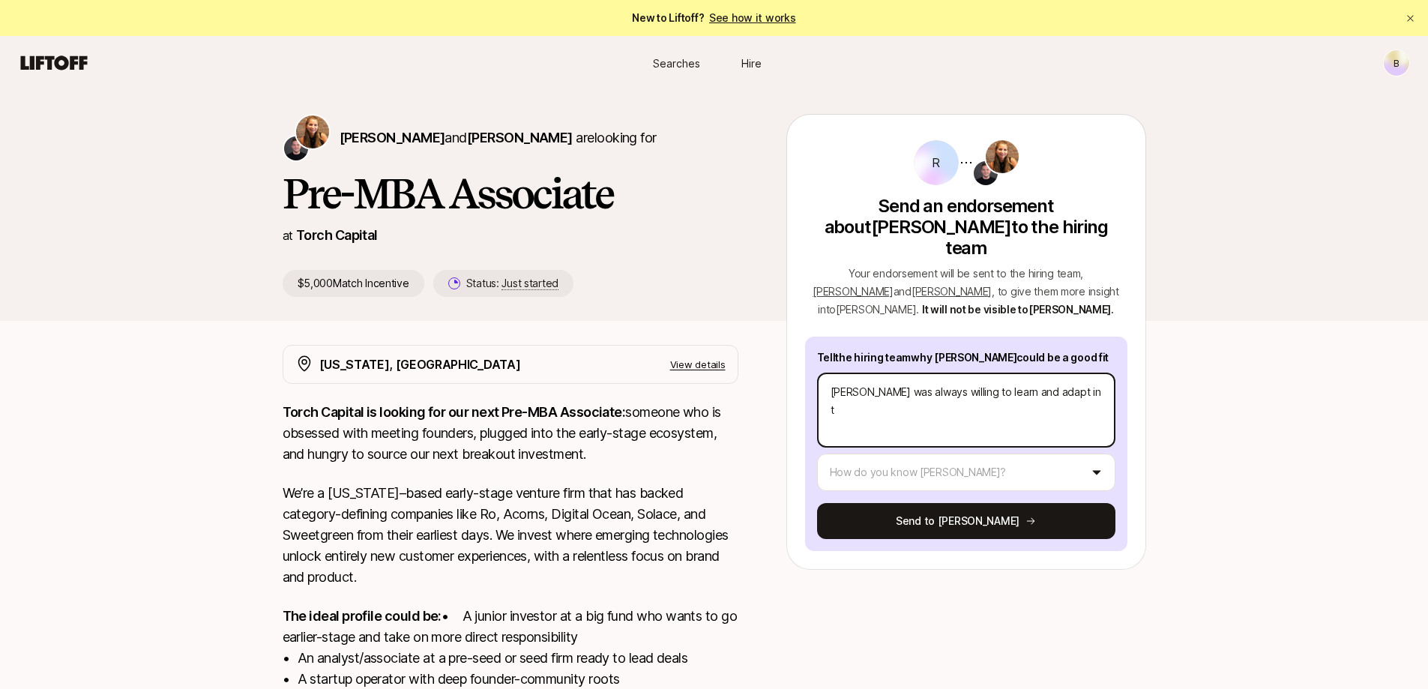
type textarea "x"
type textarea "[PERSON_NAME] was always willing to learn and adapt in th"
type textarea "x"
type textarea "[PERSON_NAME] was always willing to learn and adapt in the"
type textarea "x"
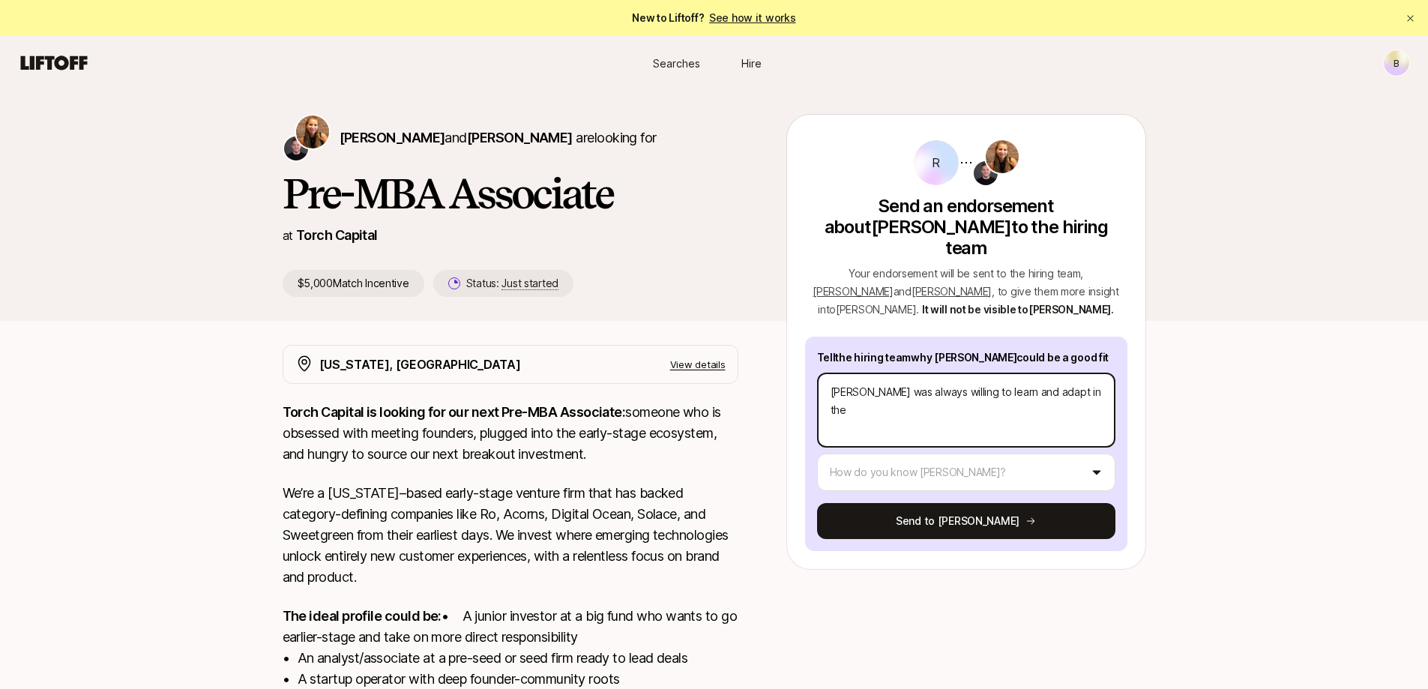
type textarea "[PERSON_NAME] was always willing to learn and adapt in the"
type textarea "x"
type textarea "[PERSON_NAME] was always willing to learn and adapt in the f"
type textarea "x"
type textarea "[PERSON_NAME] was always willing to learn and adapt in the fa"
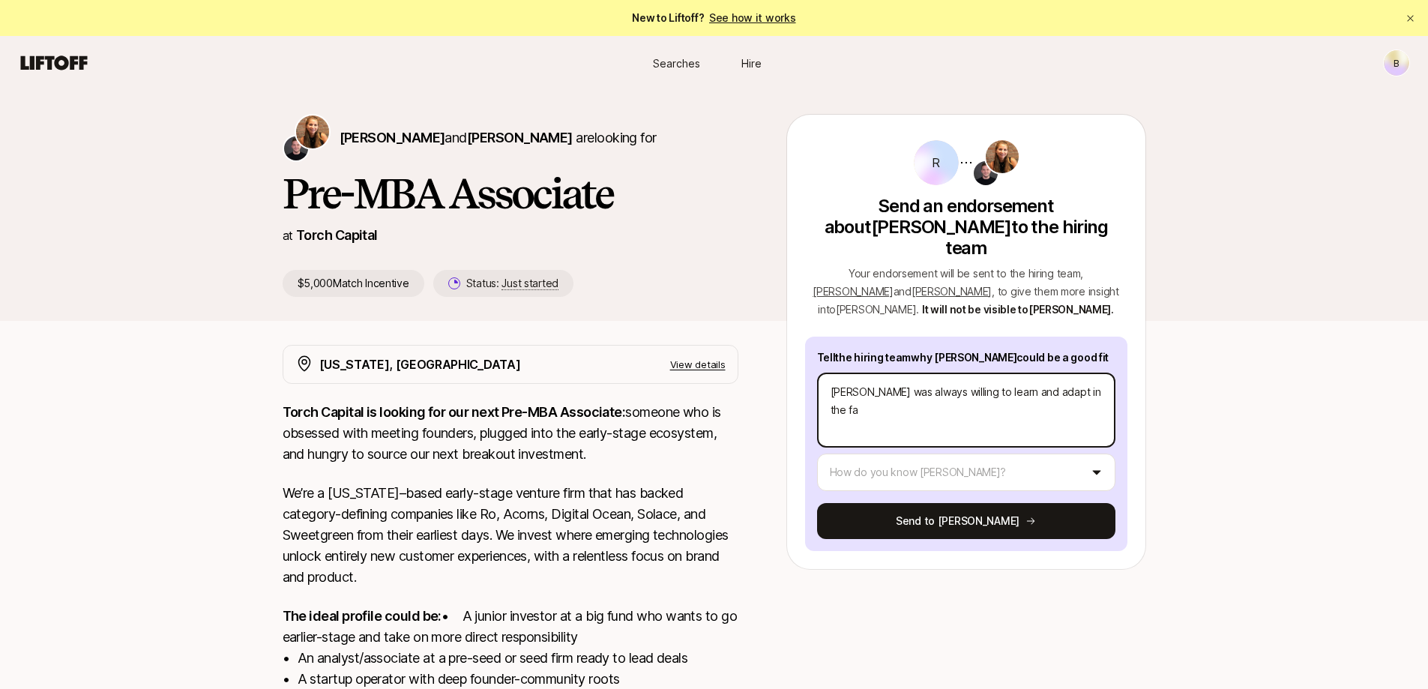
type textarea "x"
type textarea "[PERSON_NAME] was always willing to learn and adapt in the fac"
type textarea "x"
type textarea "[PERSON_NAME] was always willing to learn and adapt in the face"
type textarea "x"
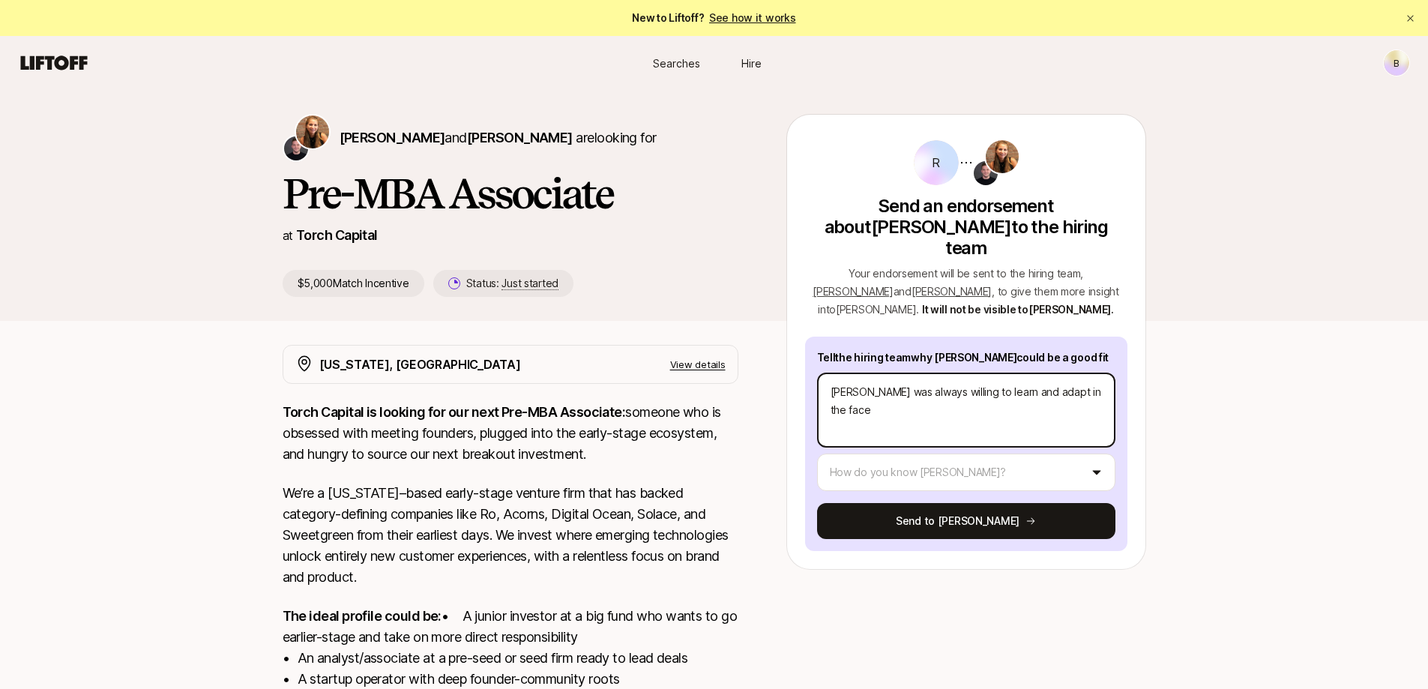
type textarea "[PERSON_NAME] was always willing to learn and adapt in the face"
type textarea "x"
type textarea "[PERSON_NAME] was always willing to learn and adapt in the face o"
type textarea "x"
type textarea "[PERSON_NAME] was always willing to learn and adapt in the face of"
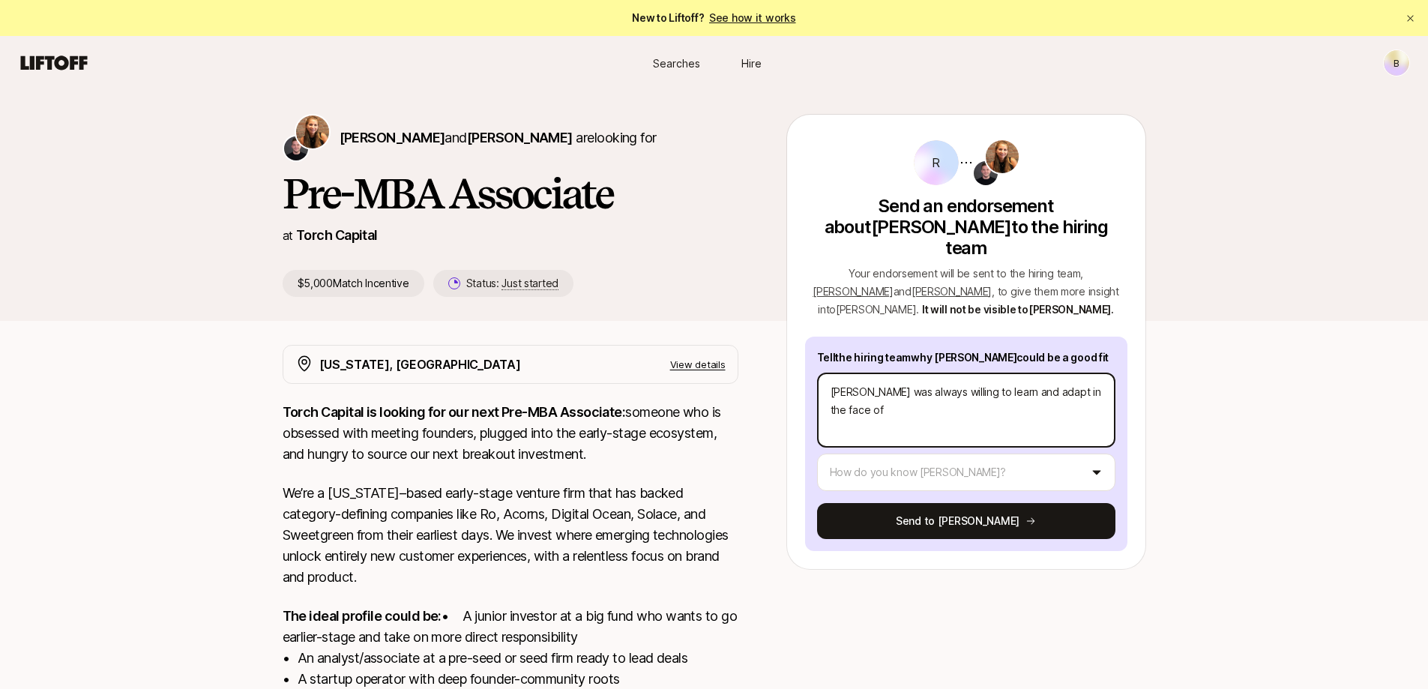
type textarea "x"
type textarea "[PERSON_NAME] was always willing to learn and adapt in the face of"
type textarea "x"
type textarea "[PERSON_NAME] was always willing to learn and adapt in the face of e"
type textarea "x"
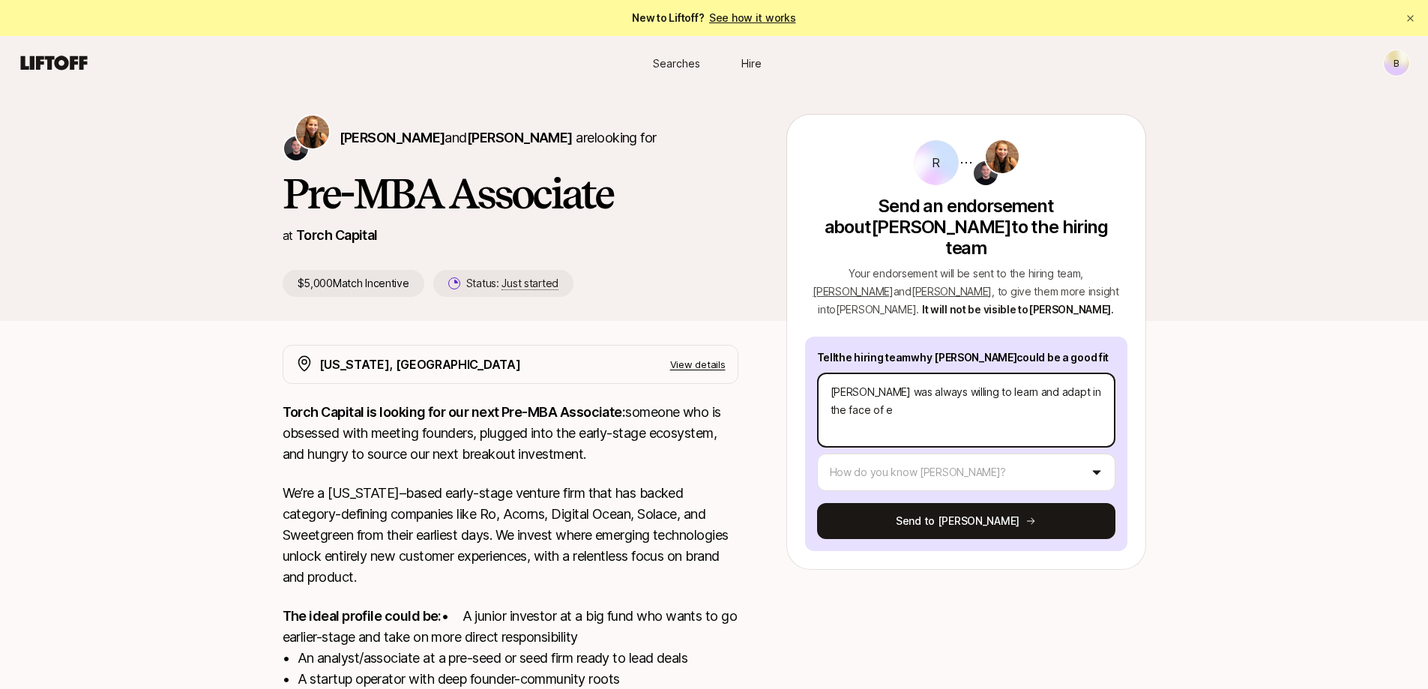
type textarea "[PERSON_NAME] was always willing to learn and adapt in the face of ev"
type textarea "x"
type textarea "[PERSON_NAME] was always willing to learn and adapt in the face of [PERSON_NAME]"
type textarea "x"
type textarea "[PERSON_NAME] was always willing to learn and adapt in the face of ever"
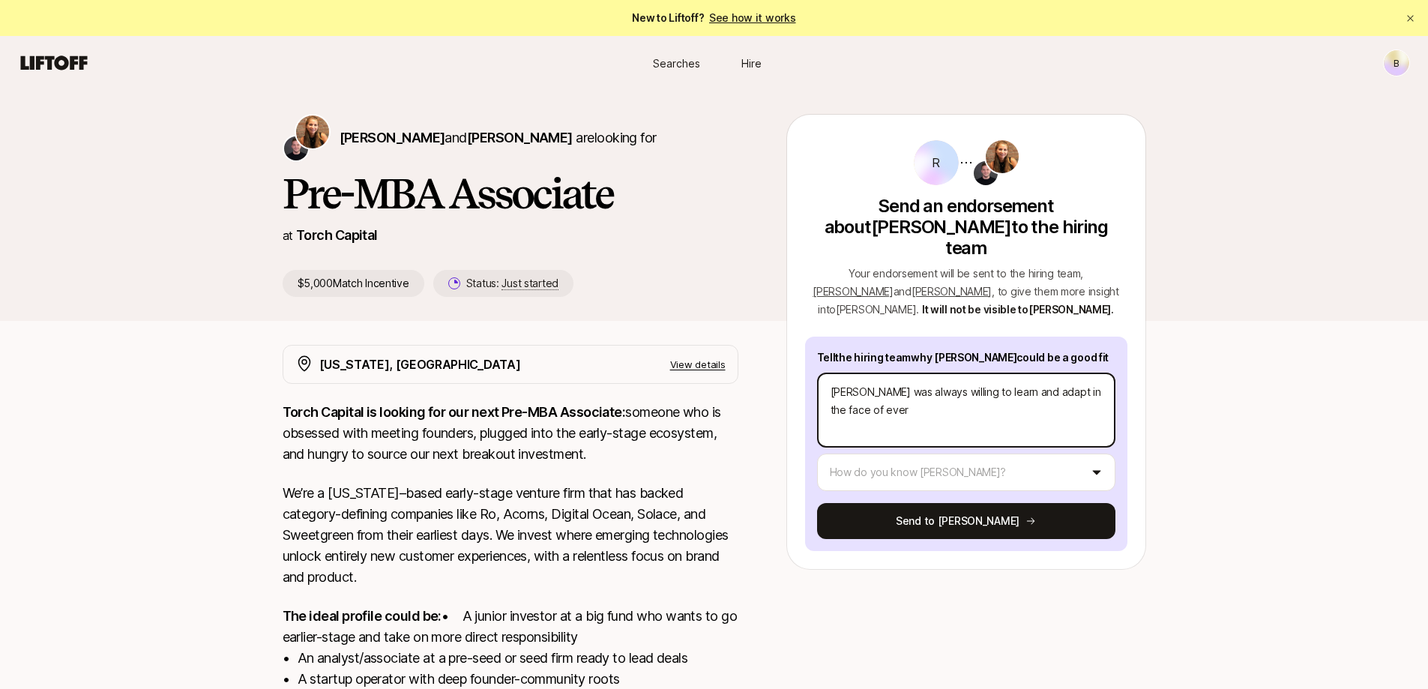
type textarea "x"
type textarea "[PERSON_NAME] was always willing to learn and adapt in the face of ever"
type textarea "x"
type textarea "[PERSON_NAME] was always willing to learn and adapt in the face of ever c"
type textarea "x"
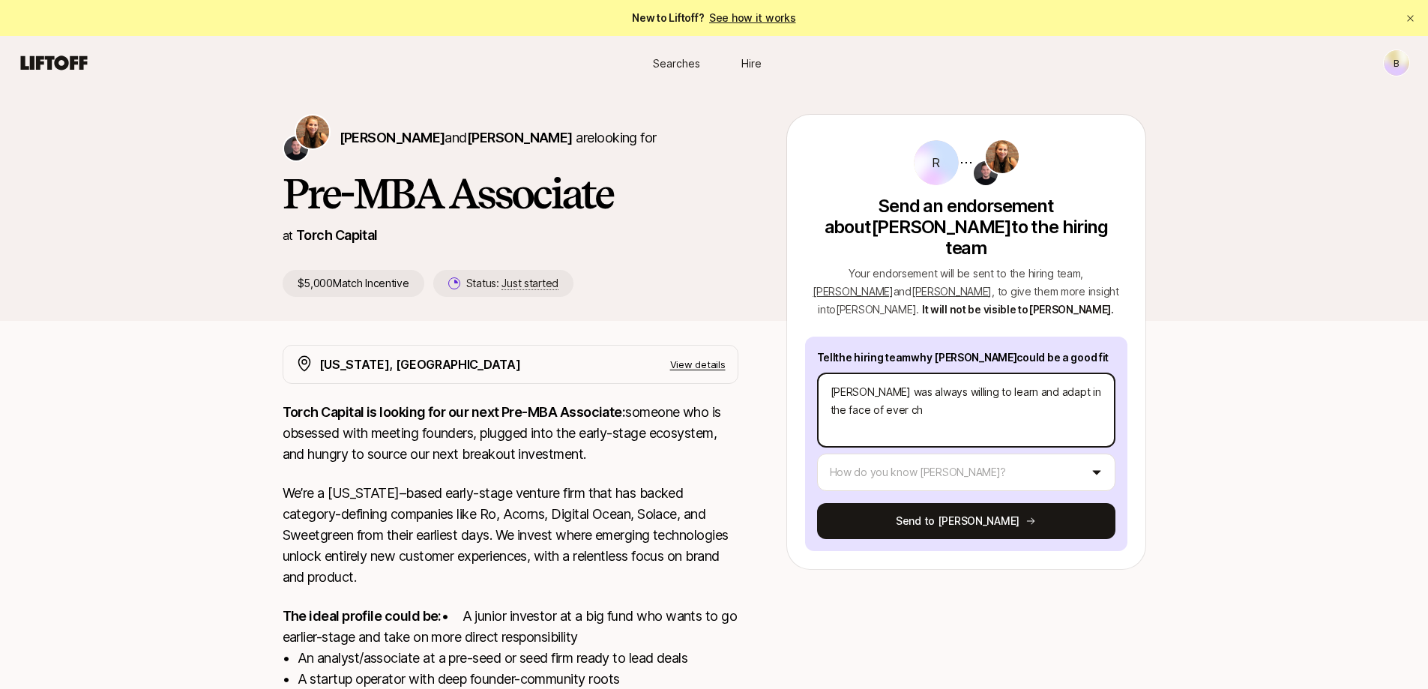
type textarea "[PERSON_NAME] was always willing to learn and adapt in the face of ever cha"
type textarea "x"
type textarea "[PERSON_NAME] was always willing to learn and adapt in the face of [PERSON_NAME]"
type textarea "x"
type textarea "[PERSON_NAME] was always willing to learn and adapt in the face of [PERSON_NAME]"
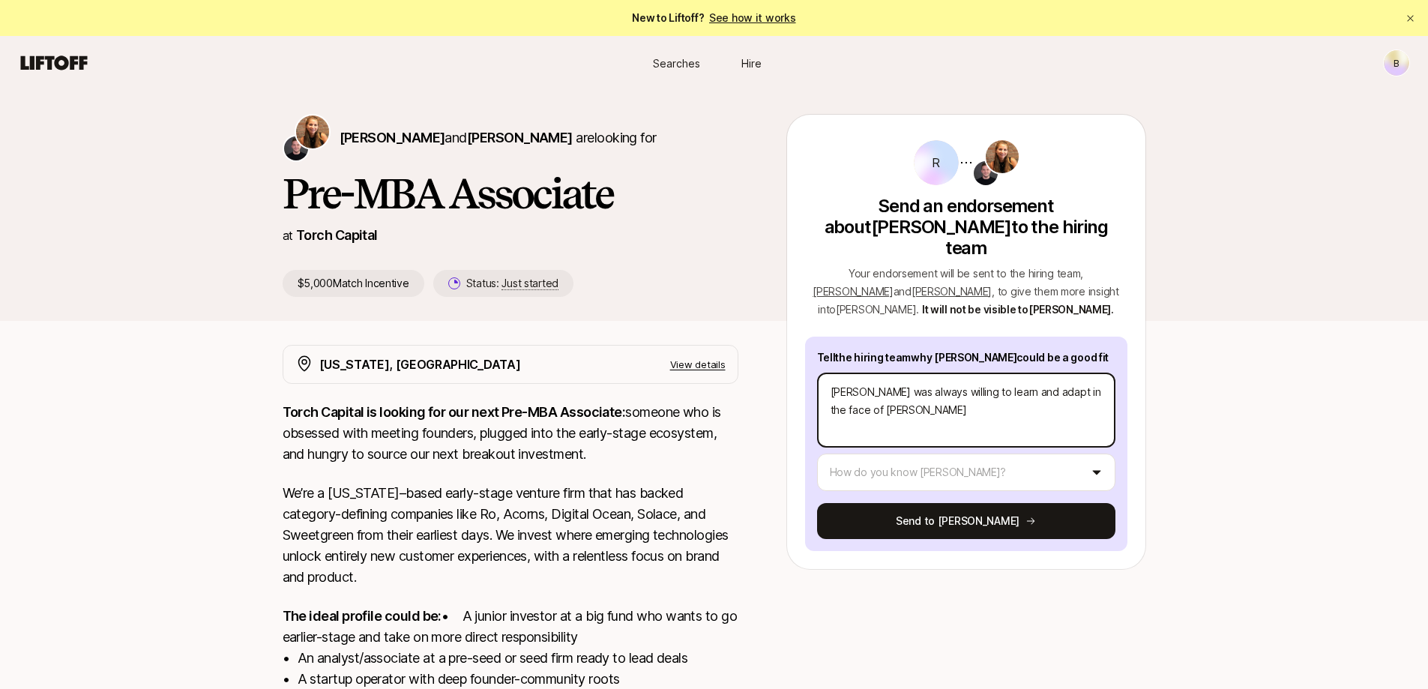
type textarea "x"
type textarea "[PERSON_NAME] was always willing to learn and adapt in the face of [PERSON_NAME]"
type textarea "x"
type textarea "[PERSON_NAME] was always willing to learn and adapt in the face of [PERSON_NAME]"
type textarea "x"
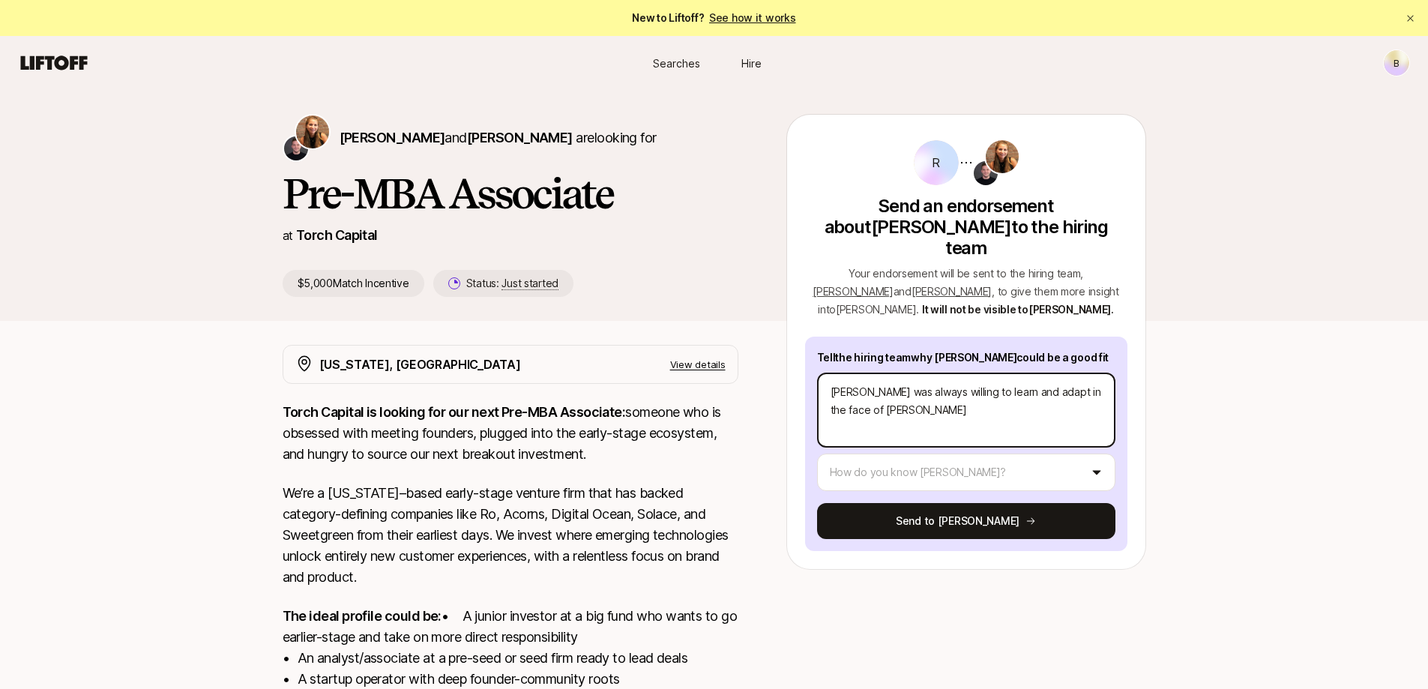
type textarea "[PERSON_NAME] was always willing to learn and adapt in the face of ever changing"
type textarea "x"
type textarea "[PERSON_NAME] was always willing to learn and adapt in the face of ever changing"
type textarea "x"
type textarea "[PERSON_NAME] was always willing to learn and adapt in the face of ever changin…"
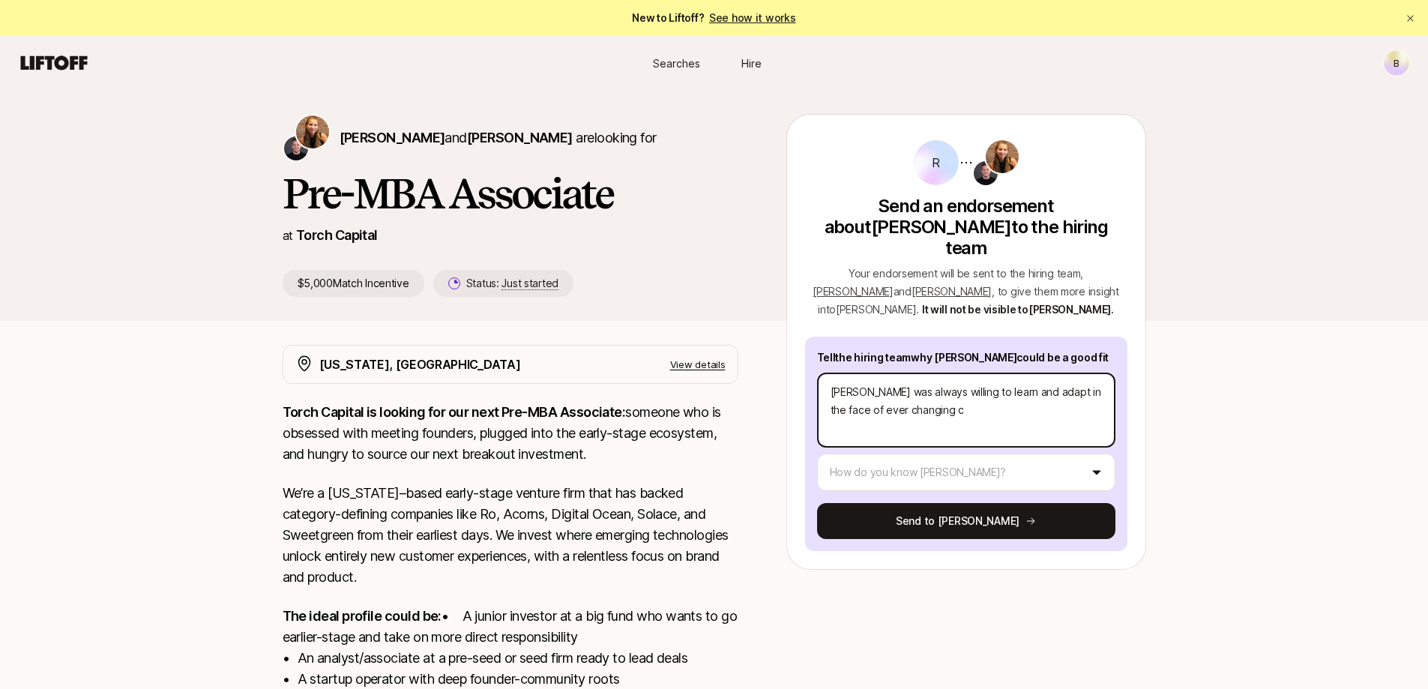
type textarea "x"
type textarea "[PERSON_NAME] was always willing to learn and adapt in the face of ever changin…"
type textarea "x"
type textarea "[PERSON_NAME] was always willing to learn and adapt in the face of ever changin…"
type textarea "x"
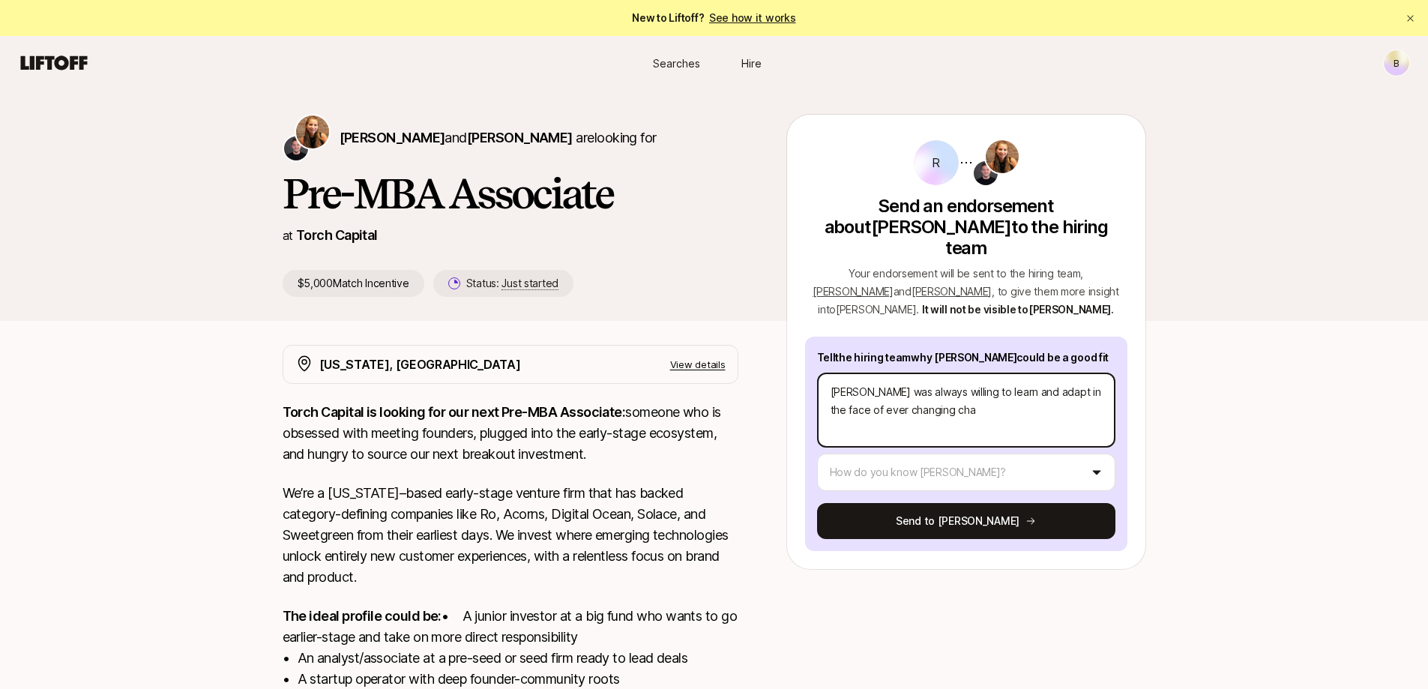
type textarea "[PERSON_NAME] was always willing to learn and adapt in the face of ever changin…"
type textarea "x"
type textarea "[PERSON_NAME] was always willing to learn and adapt in the face of ever changin…"
type textarea "x"
type textarea "[PERSON_NAME] was always willing to learn and adapt in the face of ever changin…"
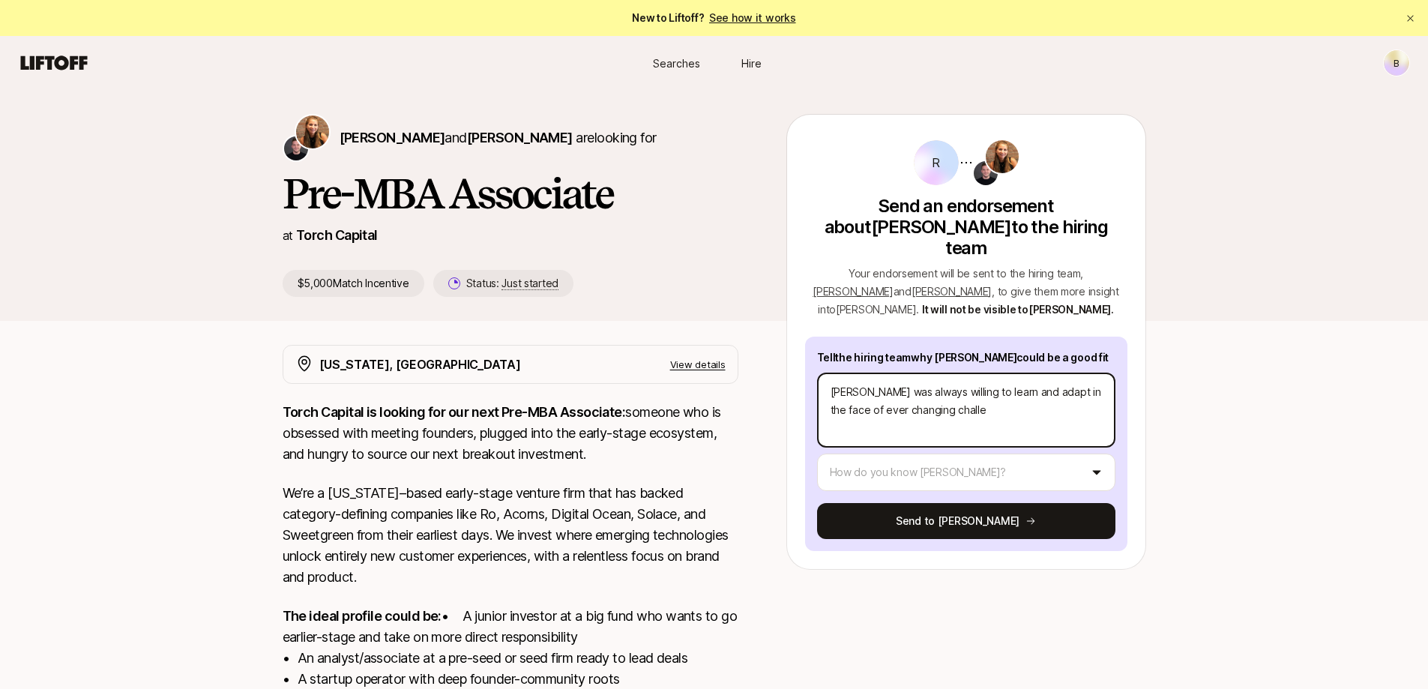
type textarea "x"
type textarea "[PERSON_NAME] was always willing to learn and adapt in the face of ever changin…"
type textarea "x"
type textarea "[PERSON_NAME] was always willing to learn and adapt in the face of ever changin…"
type textarea "x"
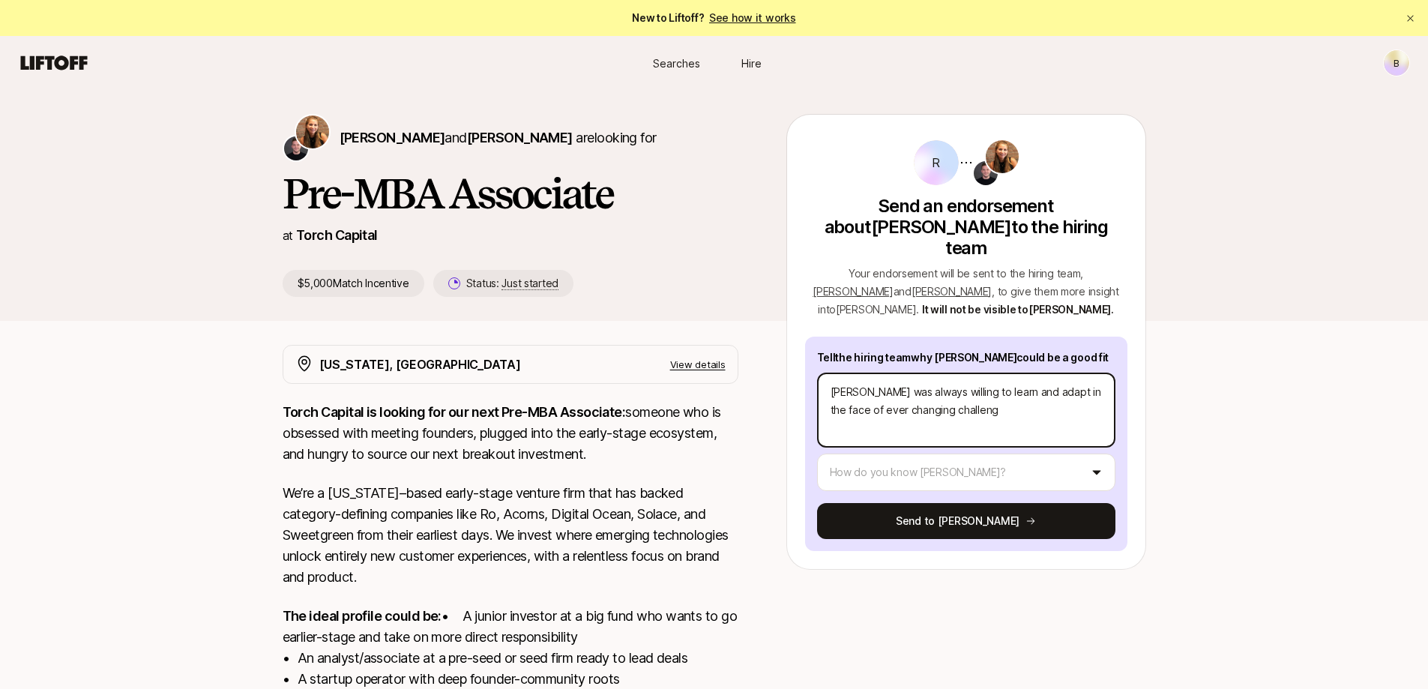
type textarea "[PERSON_NAME] was always willing to learn and adapt in the face of ever changin…"
type textarea "x"
type textarea "[PERSON_NAME] was always willing to learn and adapt in the face of ever changin…"
type textarea "x"
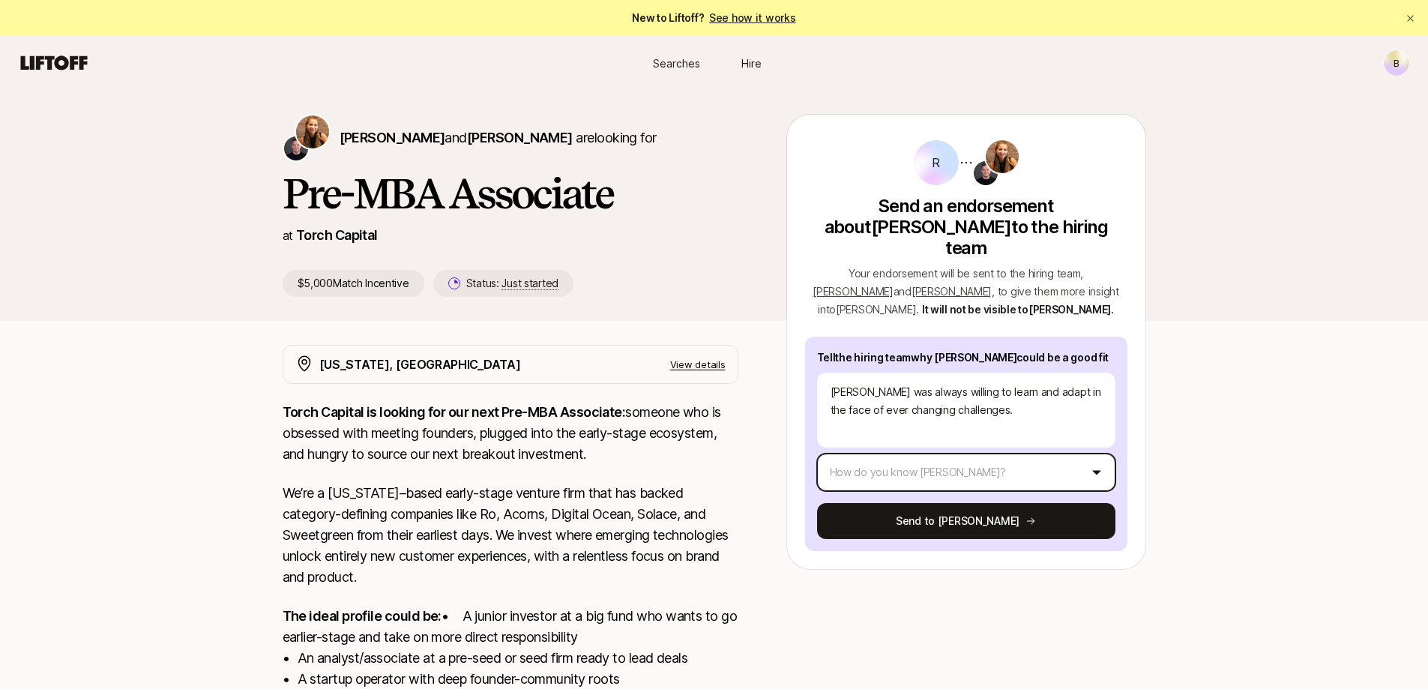
type textarea "[PERSON_NAME] was always willing to learn and adapt in the face of ever changin…"
click at [1014, 443] on html "New to Liftoff? See how it works B Searches Hire Searches Hire B [PERSON_NAME] …" at bounding box center [714, 344] width 1428 height 689
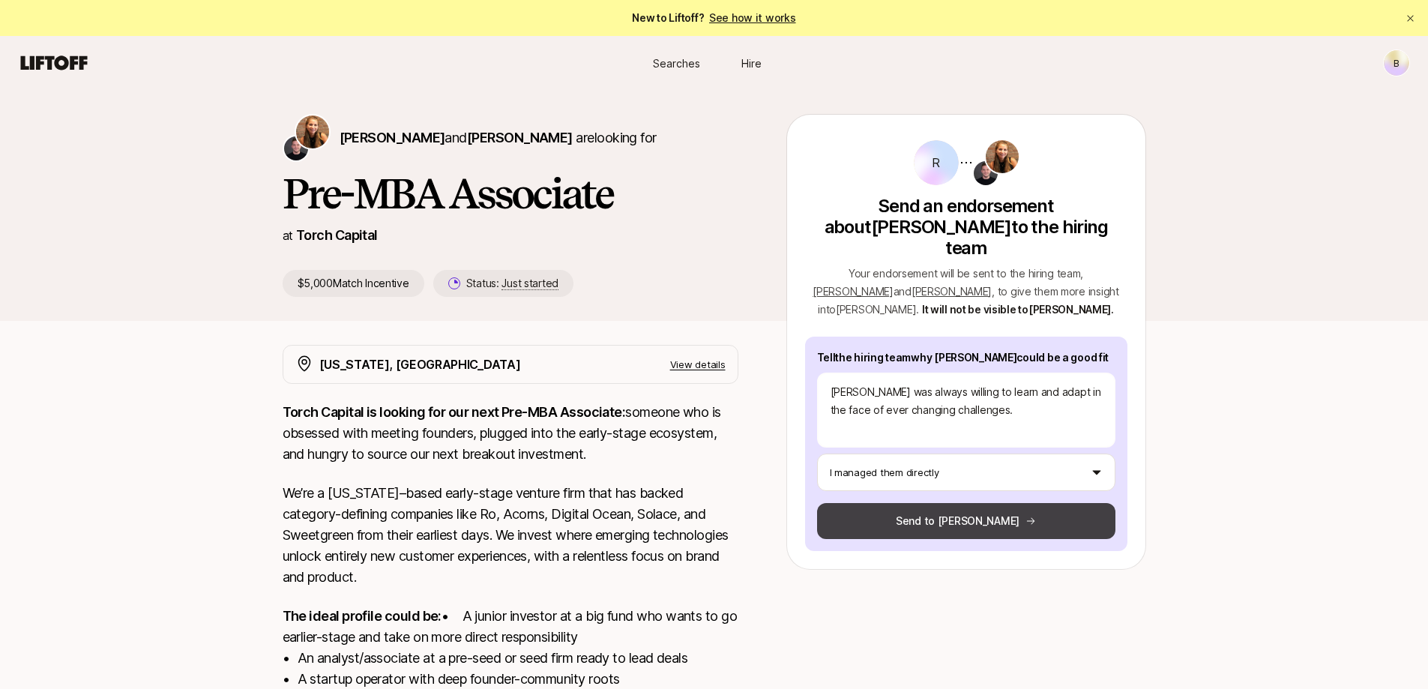
click at [1024, 503] on button "Send to [PERSON_NAME]" at bounding box center [966, 521] width 298 height 36
type textarea "x"
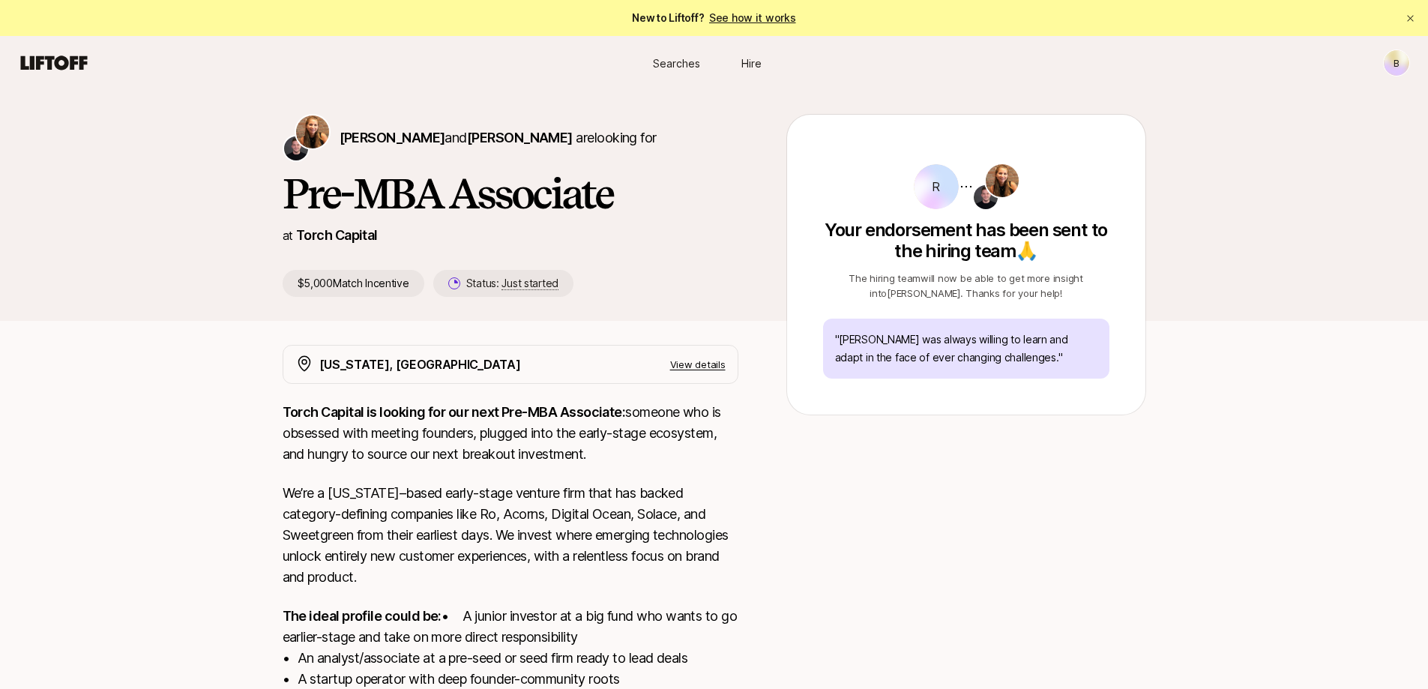
click at [990, 390] on div "R Your endorsement has been sent to the hiring team 🙏 The hiring team will now …" at bounding box center [966, 268] width 322 height 258
